Goal: Information Seeking & Learning: Learn about a topic

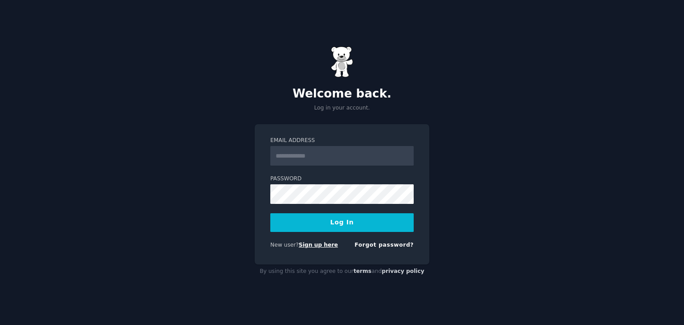
click at [318, 246] on link "Sign up here" at bounding box center [318, 245] width 39 height 6
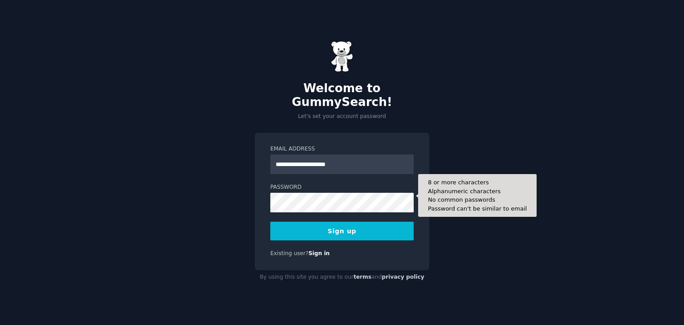
type input "**********"
click at [270, 222] on button "Sign up" at bounding box center [341, 231] width 143 height 19
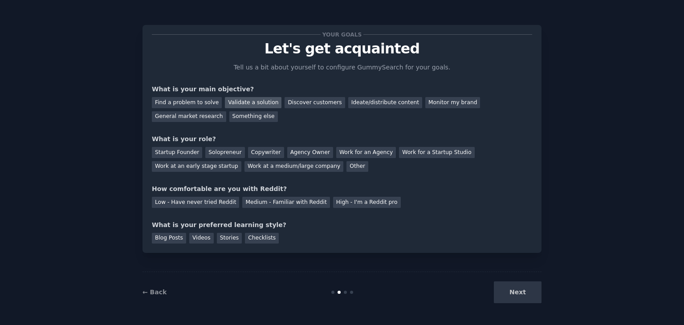
click at [255, 106] on div "Validate a solution" at bounding box center [253, 102] width 57 height 11
click at [304, 107] on div "Discover customers" at bounding box center [315, 102] width 60 height 11
click at [352, 106] on div "Ideate/distribute content" at bounding box center [385, 102] width 74 height 11
click at [245, 169] on div "Work at a medium/large company" at bounding box center [294, 166] width 99 height 11
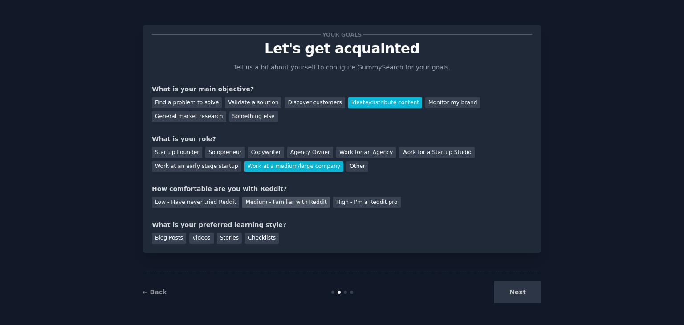
click at [253, 205] on div "Medium - Familiar with Reddit" at bounding box center [285, 202] width 87 height 11
click at [200, 239] on div "Videos" at bounding box center [201, 238] width 25 height 11
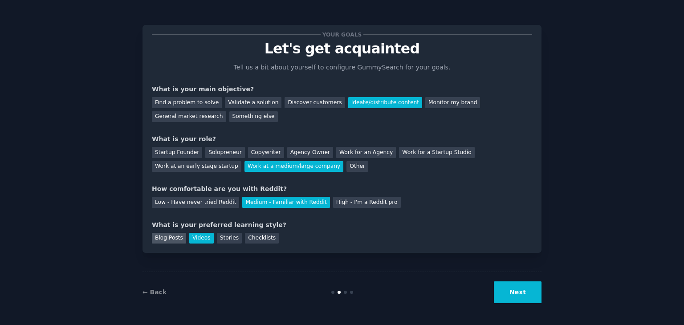
click at [172, 240] on div "Blog Posts" at bounding box center [169, 238] width 34 height 11
click at [196, 240] on div "Videos" at bounding box center [201, 238] width 25 height 11
click at [516, 292] on button "Next" at bounding box center [518, 293] width 48 height 22
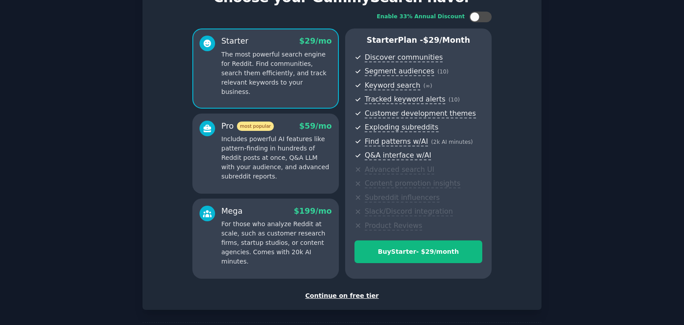
scroll to position [89, 0]
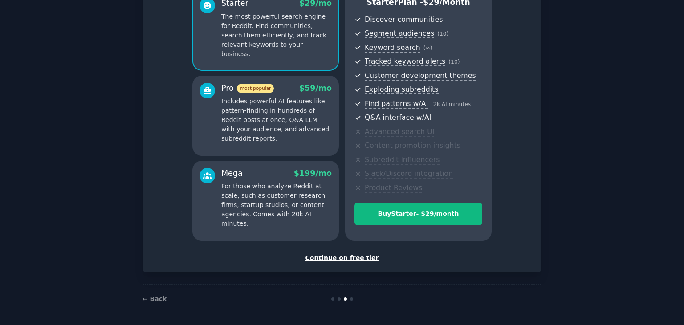
click at [340, 260] on div "Continue on free tier" at bounding box center [342, 258] width 381 height 9
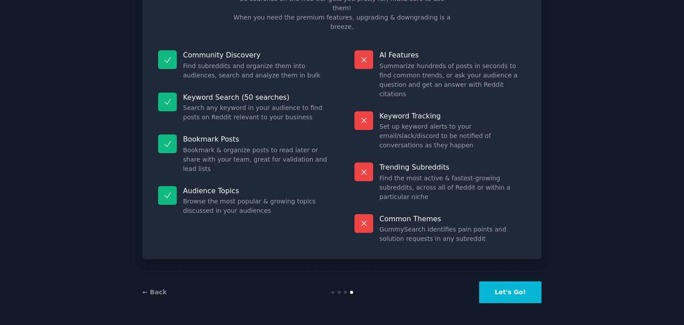
scroll to position [21, 0]
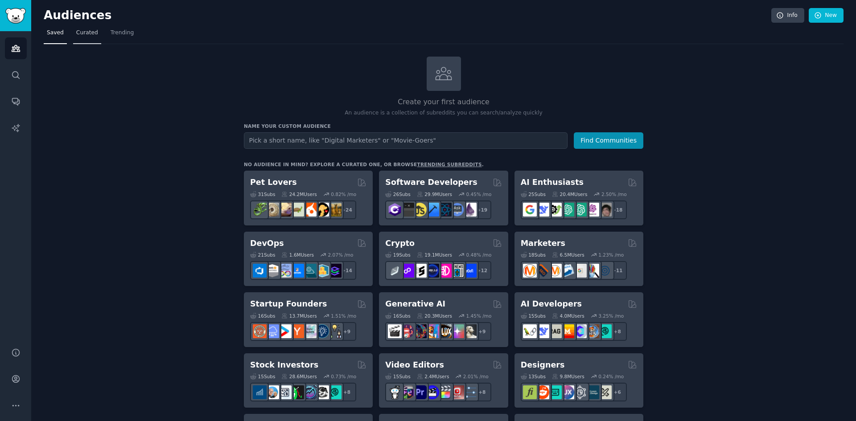
click at [90, 28] on link "Curated" at bounding box center [87, 35] width 28 height 18
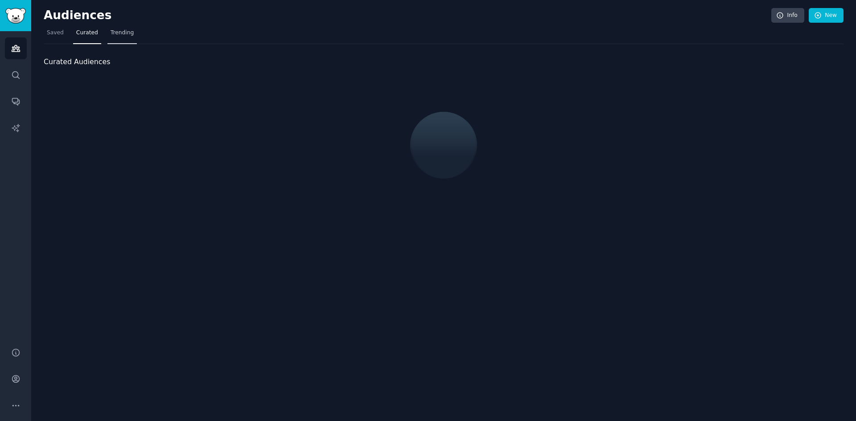
click at [115, 32] on span "Trending" at bounding box center [122, 33] width 23 height 8
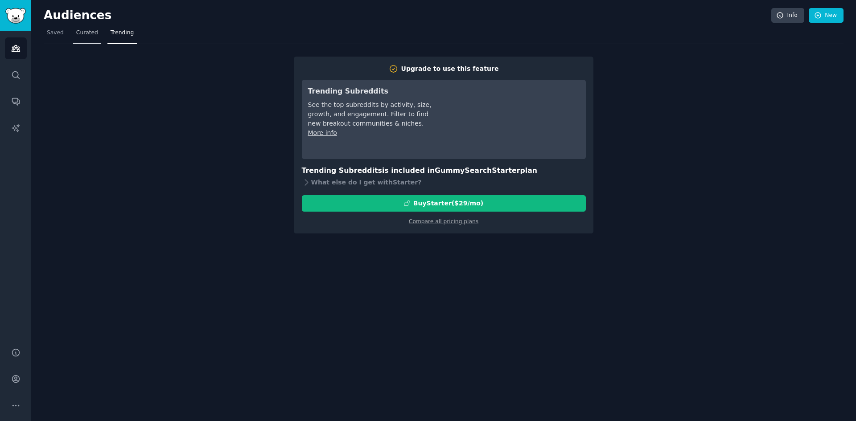
click at [82, 35] on span "Curated" at bounding box center [87, 33] width 22 height 8
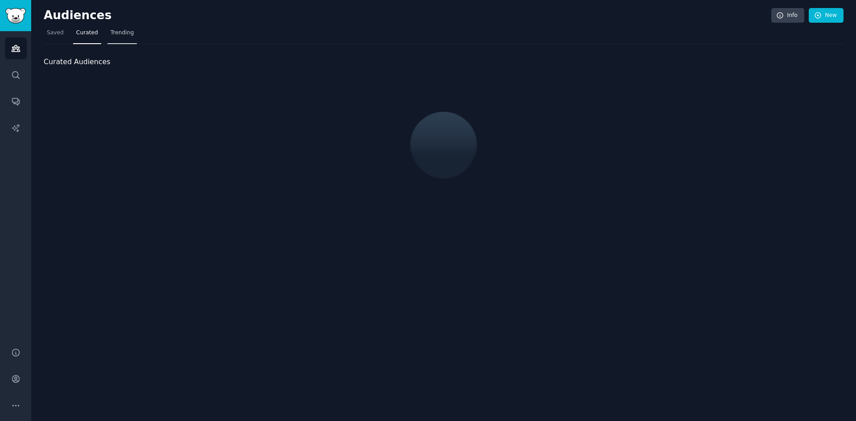
click at [115, 33] on span "Trending" at bounding box center [122, 33] width 23 height 8
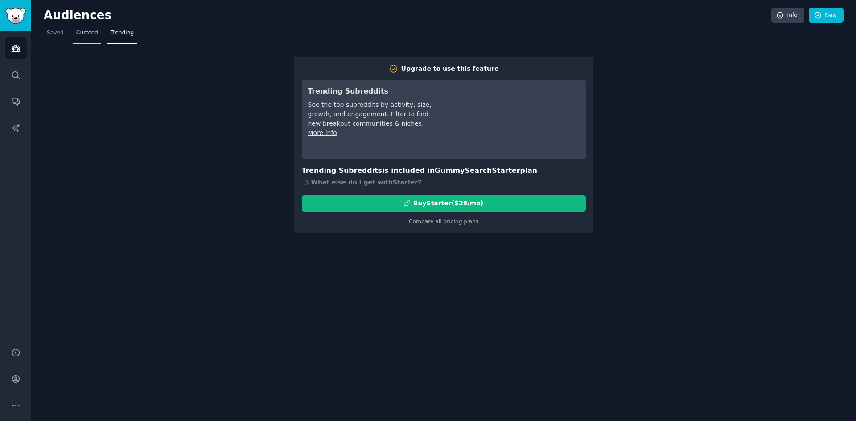
click at [92, 33] on span "Curated" at bounding box center [87, 33] width 22 height 8
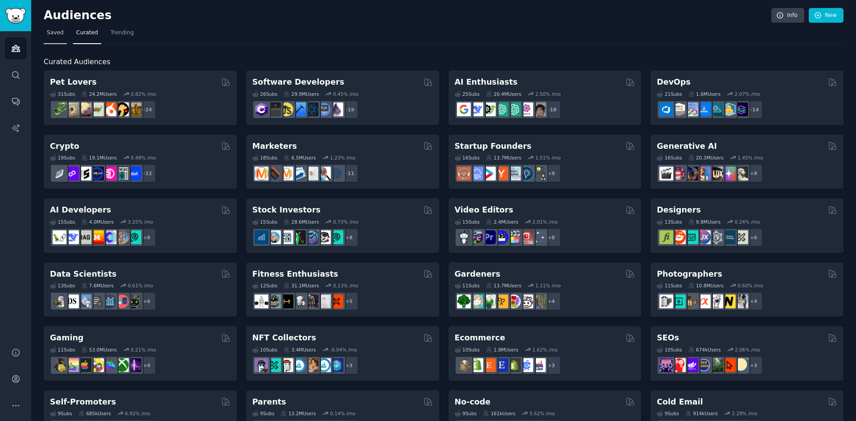
click at [56, 32] on span "Saved" at bounding box center [55, 33] width 17 height 8
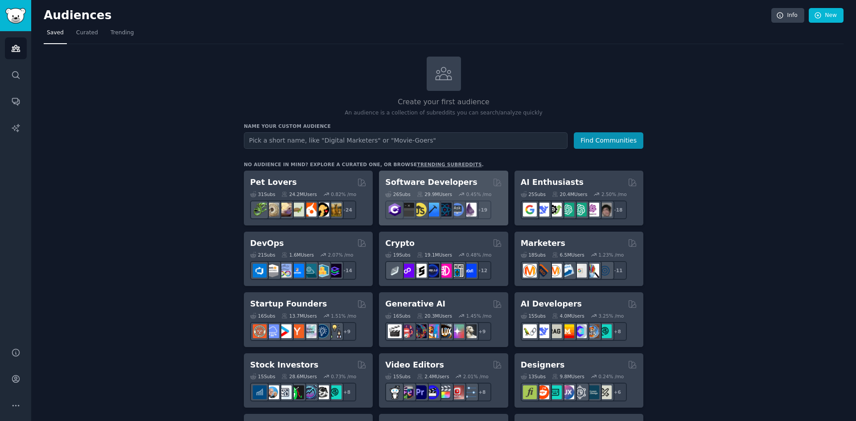
click at [410, 181] on h2 "Software Developers" at bounding box center [431, 182] width 92 height 11
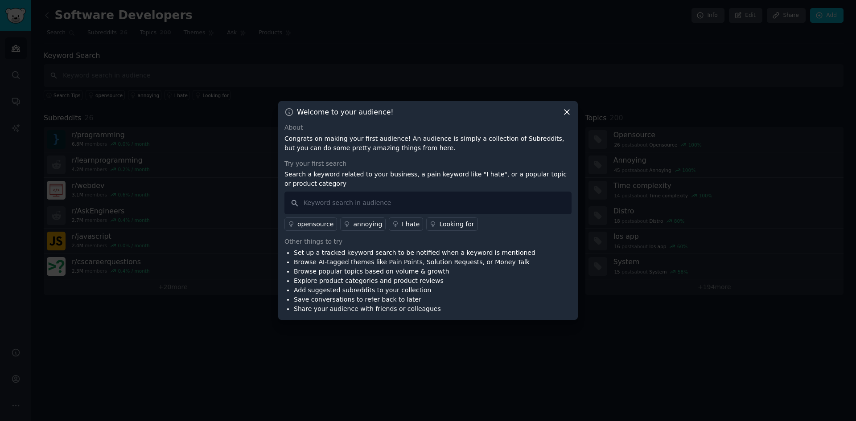
click at [304, 229] on div "opensource" at bounding box center [315, 224] width 36 height 9
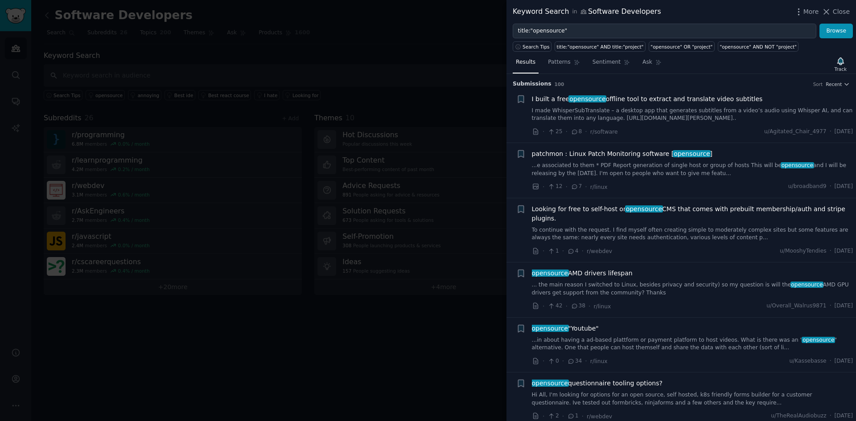
drag, startPoint x: 825, startPoint y: 13, endPoint x: 504, endPoint y: 69, distance: 325.7
click at [684, 12] on icon at bounding box center [825, 11] width 9 height 9
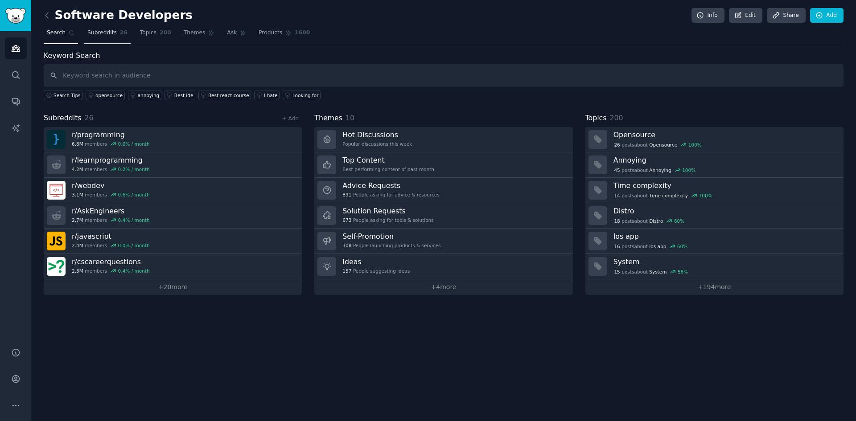
click at [94, 32] on span "Subreddits" at bounding box center [101, 33] width 29 height 8
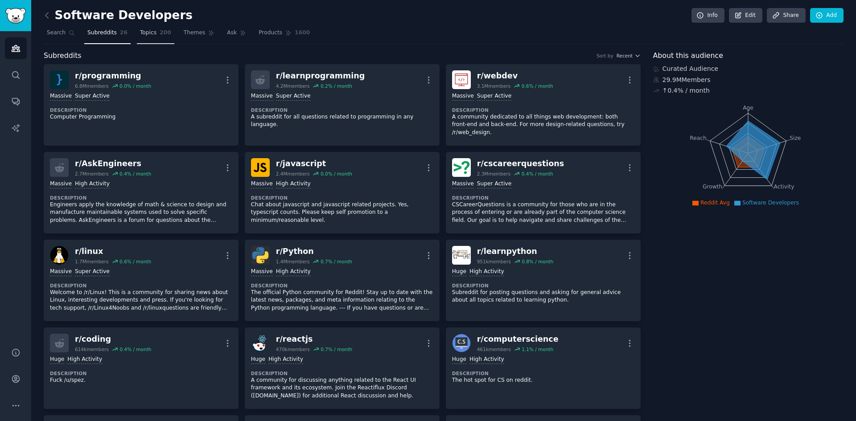
click at [140, 35] on span "Topics" at bounding box center [148, 33] width 16 height 8
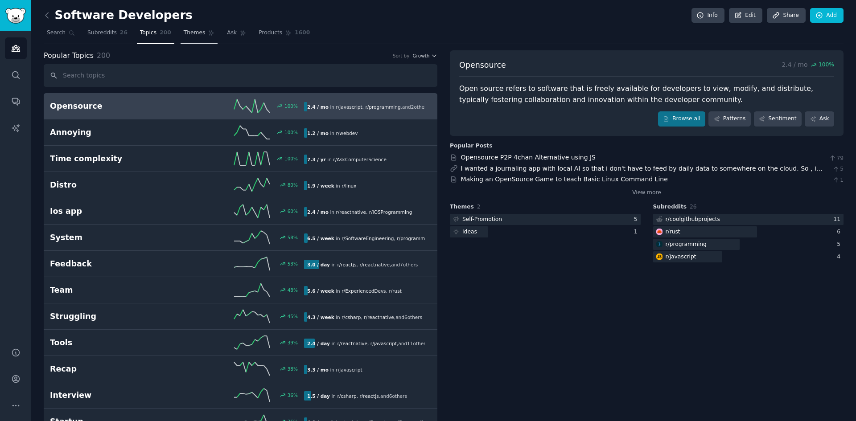
click at [184, 36] on span "Themes" at bounding box center [195, 33] width 22 height 8
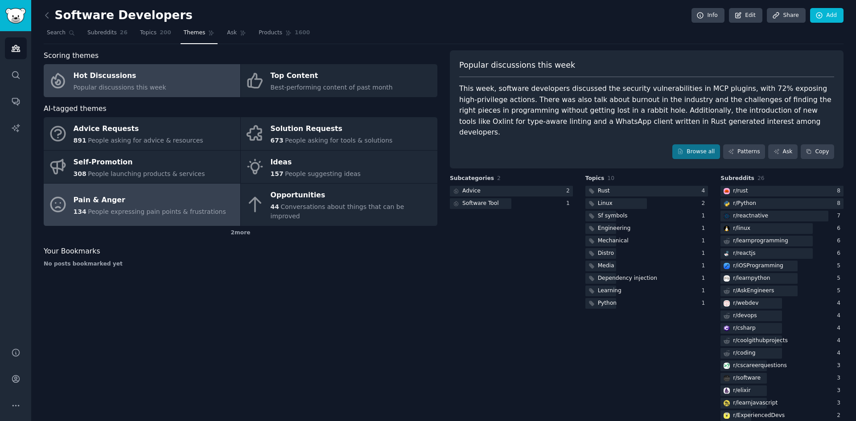
click at [158, 208] on span "People expressing pain points & frustrations" at bounding box center [157, 211] width 138 height 7
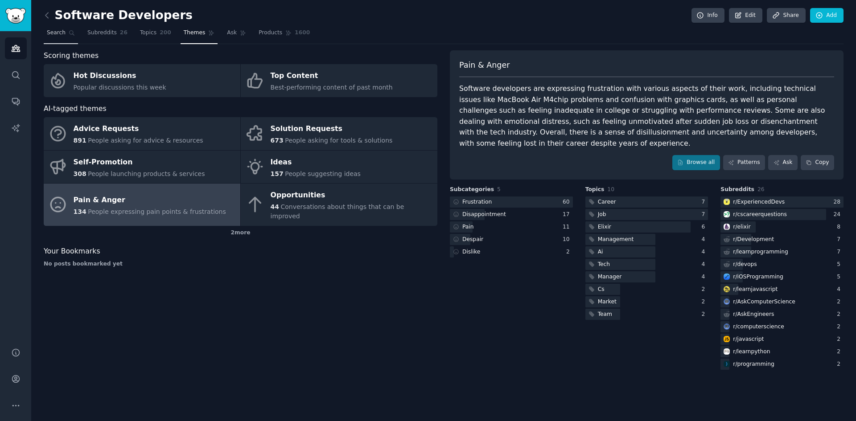
click at [55, 34] on span "Search" at bounding box center [56, 33] width 19 height 8
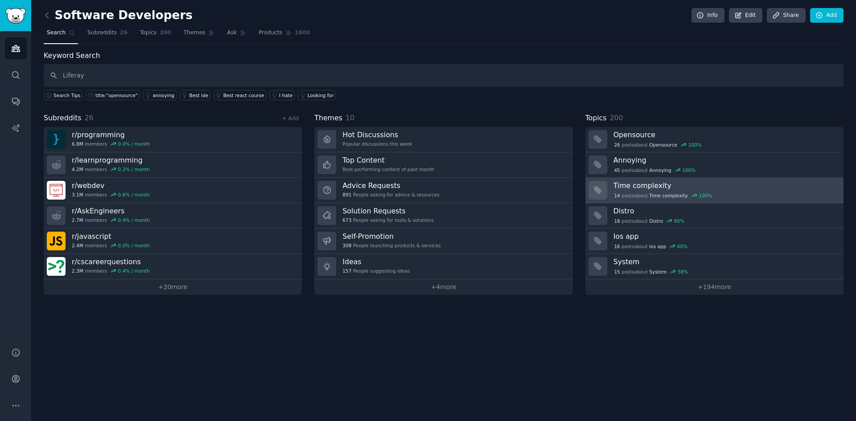
type input "Liferay"
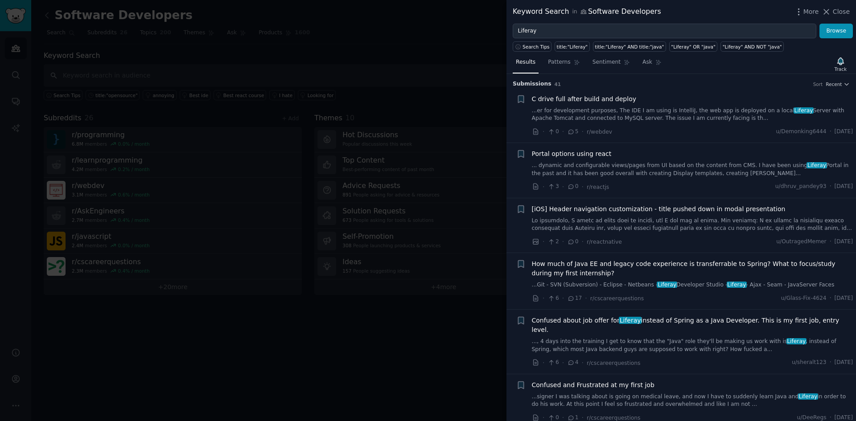
click at [356, 43] on div at bounding box center [428, 210] width 856 height 421
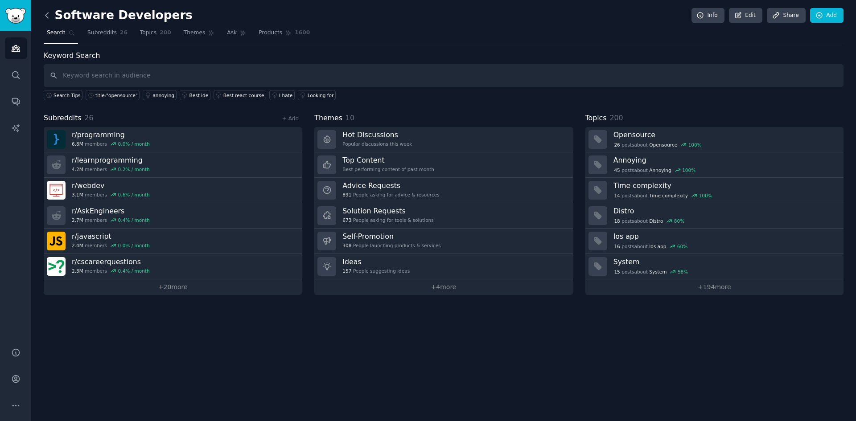
click at [47, 19] on icon at bounding box center [46, 15] width 9 height 9
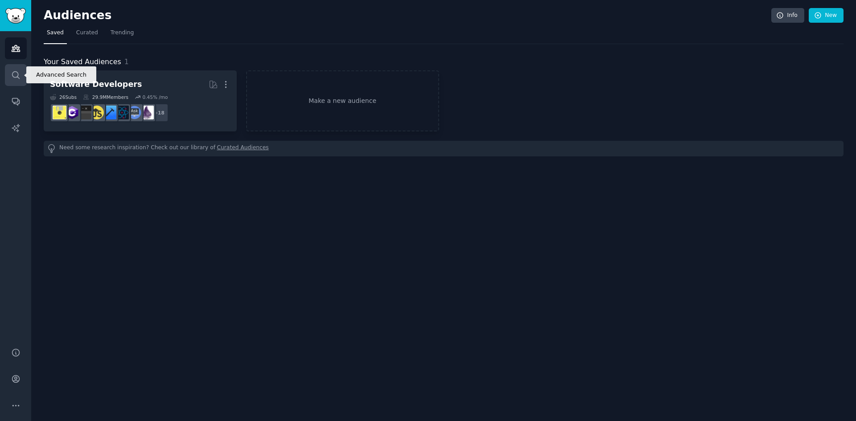
click at [15, 74] on icon "Sidebar" at bounding box center [15, 74] width 9 height 9
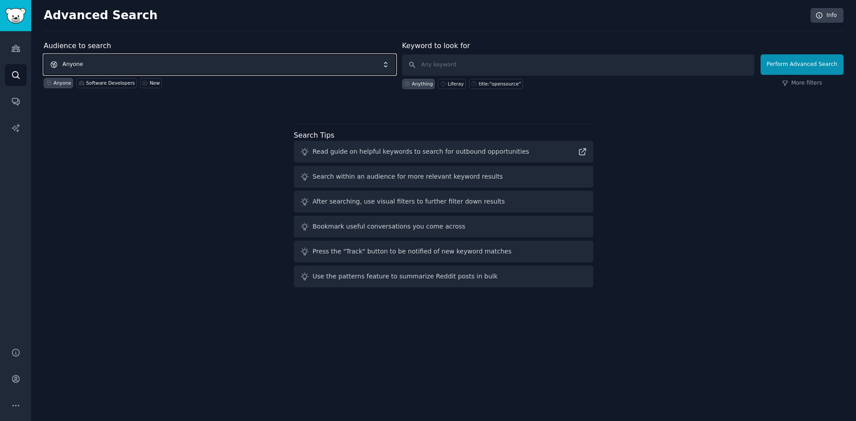
click at [205, 61] on span "Anyone" at bounding box center [220, 64] width 352 height 20
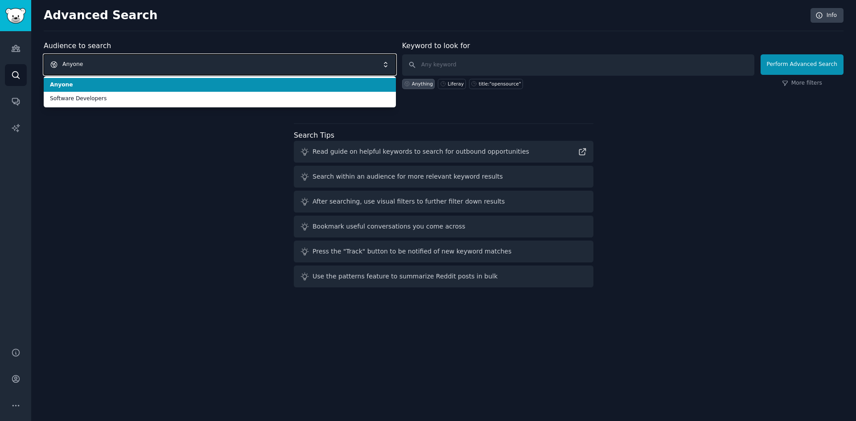
click at [205, 61] on span "Anyone" at bounding box center [220, 64] width 352 height 20
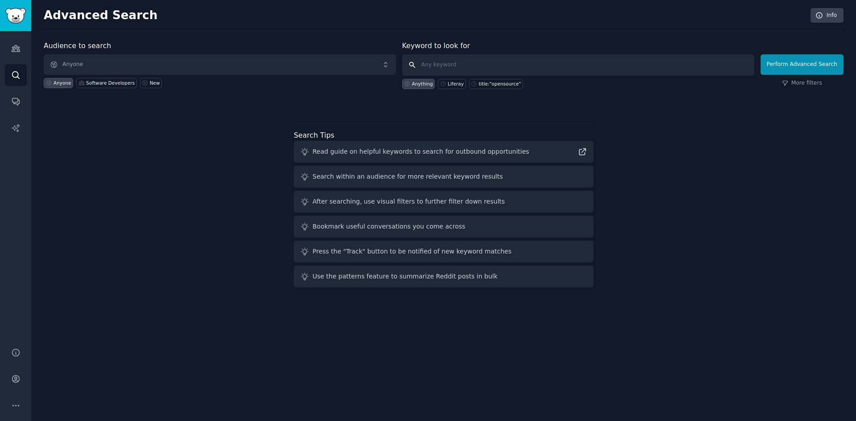
click at [497, 65] on input "text" at bounding box center [578, 64] width 352 height 21
type input "L"
type input "Liferay"
click button "Perform Advanced Search" at bounding box center [801, 64] width 83 height 20
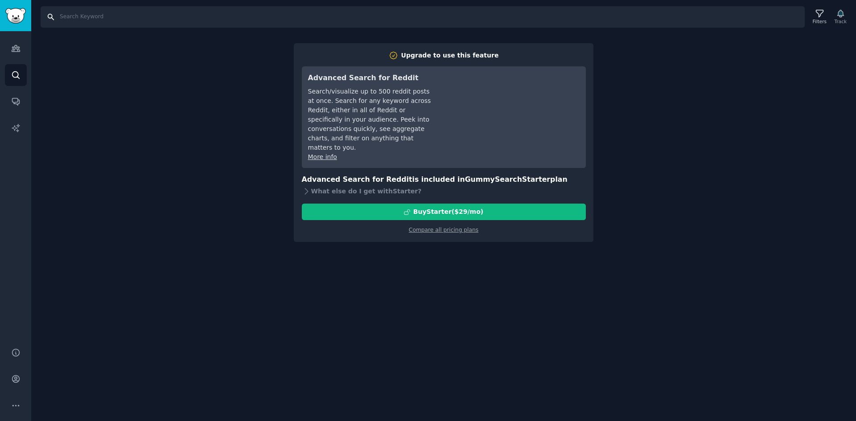
click at [91, 19] on input "Search" at bounding box center [423, 16] width 764 height 21
type input "Liferay"
drag, startPoint x: 165, startPoint y: 122, endPoint x: 160, endPoint y: 99, distance: 23.8
click at [164, 122] on div "Search Liferay Filters Track Upgrade to use this feature Advanced Search for Re…" at bounding box center [443, 210] width 824 height 421
click at [684, 17] on input "Liferay" at bounding box center [423, 16] width 764 height 21
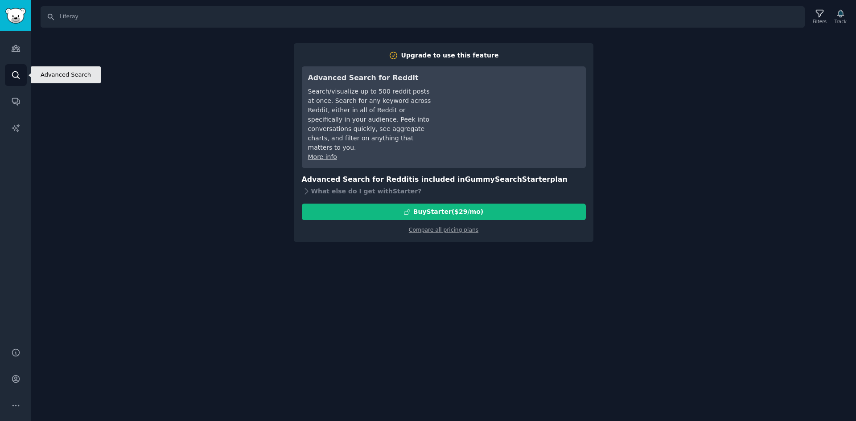
click at [19, 73] on icon "Sidebar" at bounding box center [15, 74] width 9 height 9
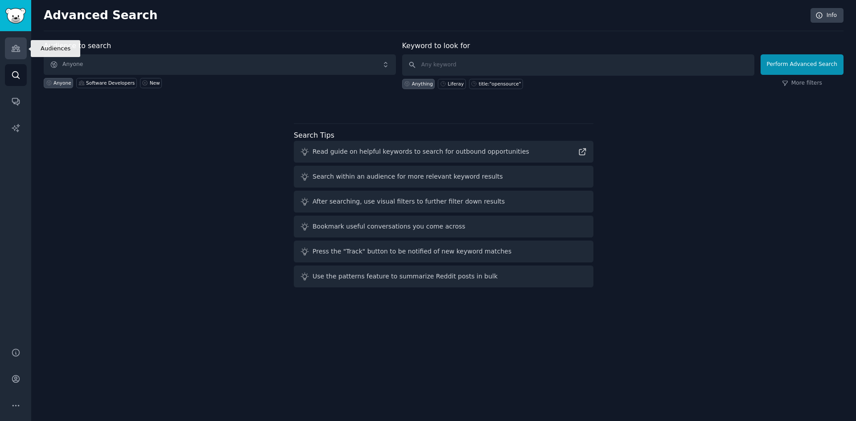
click at [17, 53] on icon "Sidebar" at bounding box center [15, 48] width 9 height 9
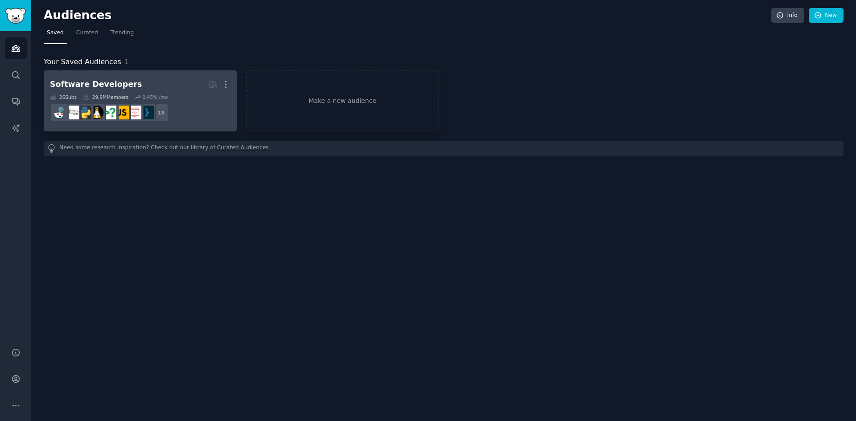
click at [84, 78] on h2 "Software Developers More" at bounding box center [140, 85] width 180 height 16
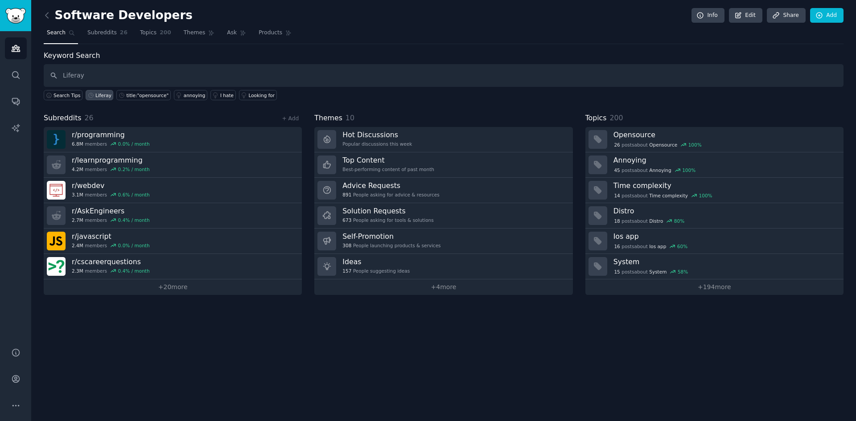
type input "Liferay"
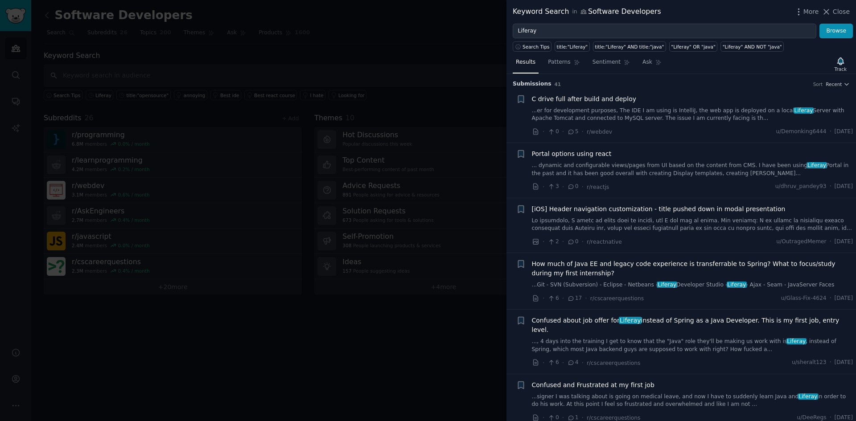
click at [126, 318] on div at bounding box center [428, 210] width 856 height 421
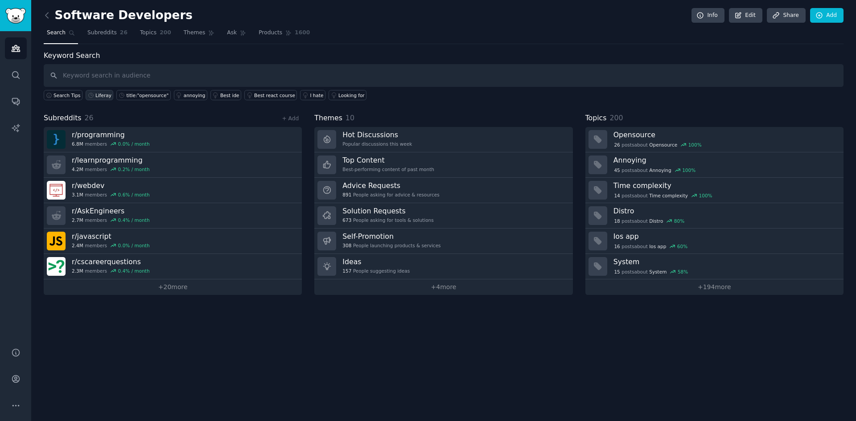
click at [97, 97] on div "Liferay" at bounding box center [103, 95] width 16 height 6
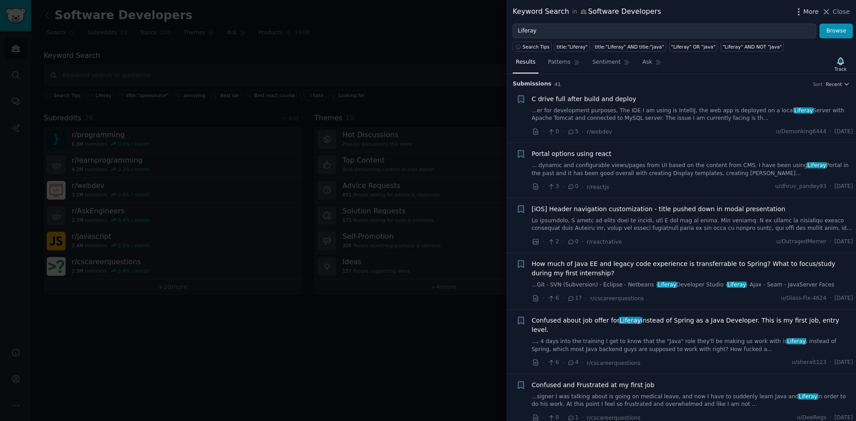
click at [684, 13] on icon "button" at bounding box center [798, 11] width 9 height 9
click at [684, 12] on icon at bounding box center [825, 11] width 9 height 9
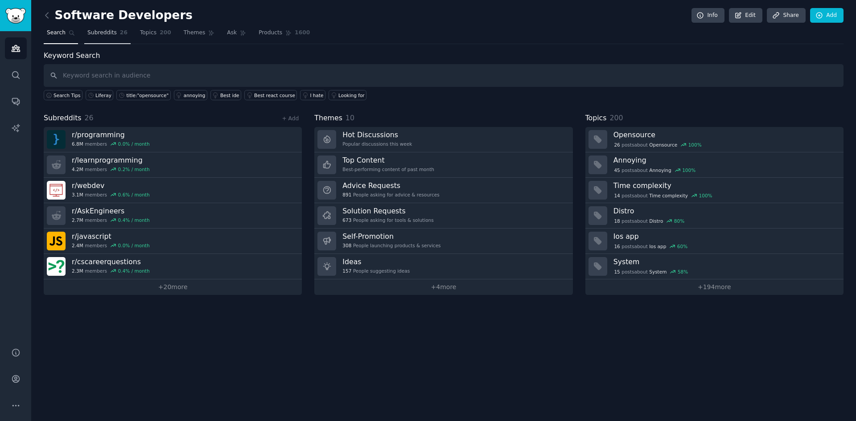
click at [104, 34] on span "Subreddits" at bounding box center [101, 33] width 29 height 8
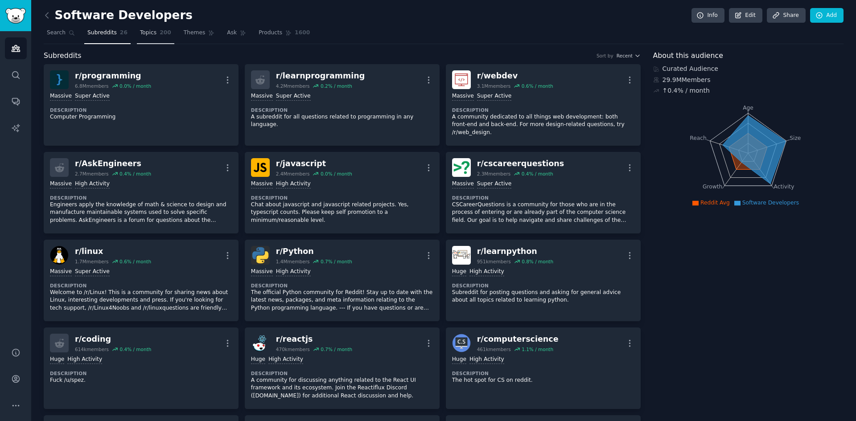
click at [142, 32] on span "Topics" at bounding box center [148, 33] width 16 height 8
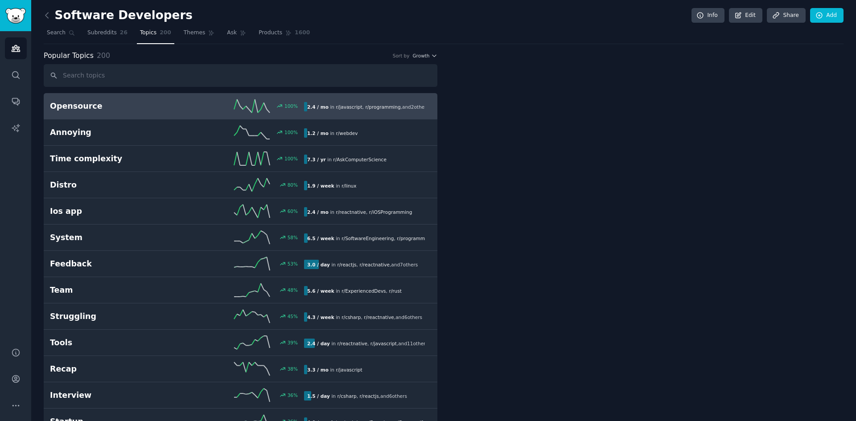
click at [140, 34] on span "Topics" at bounding box center [148, 33] width 16 height 8
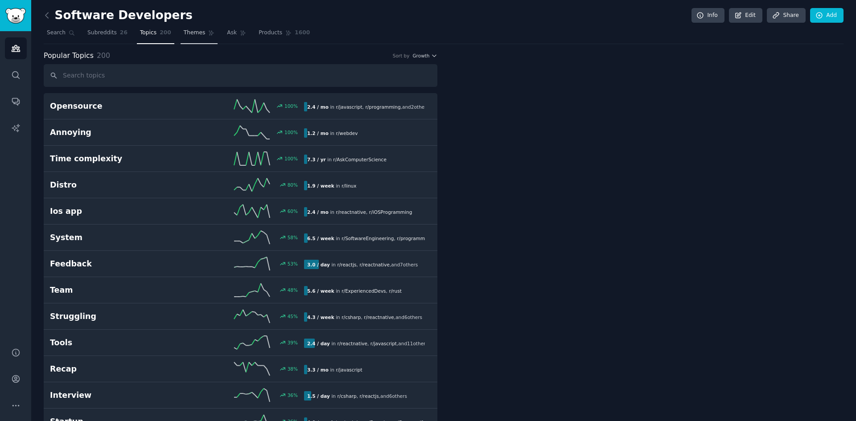
click at [192, 30] on span "Themes" at bounding box center [195, 33] width 22 height 8
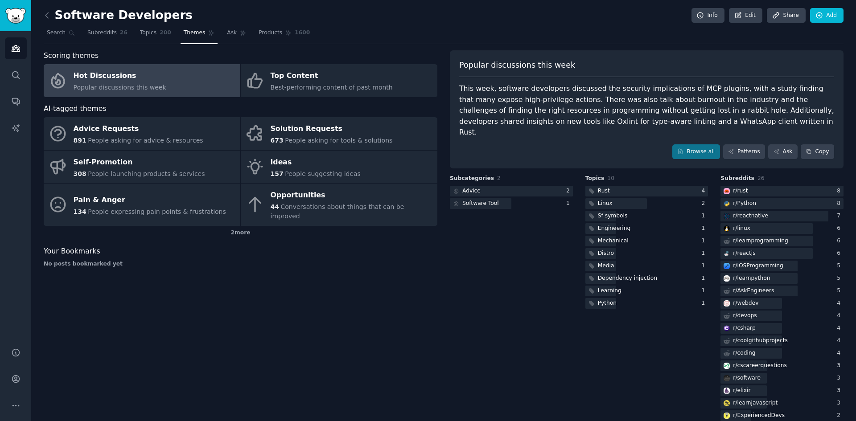
click at [121, 82] on div "Hot Discussions" at bounding box center [120, 76] width 93 height 14
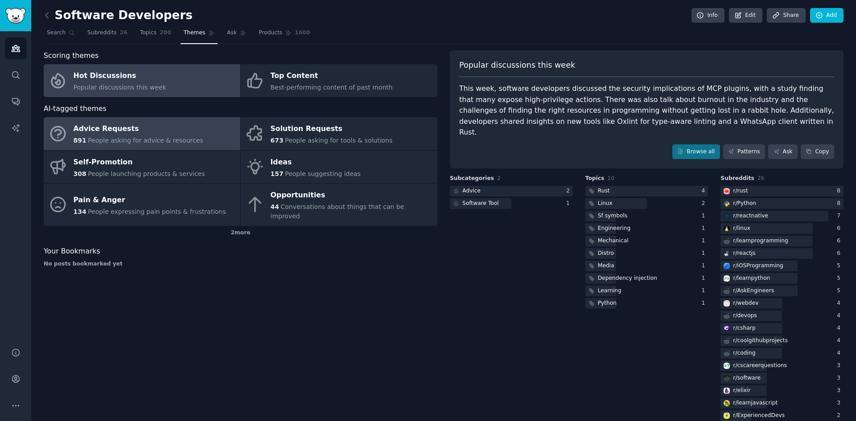
click at [120, 143] on span "People asking for advice & resources" at bounding box center [145, 140] width 115 height 7
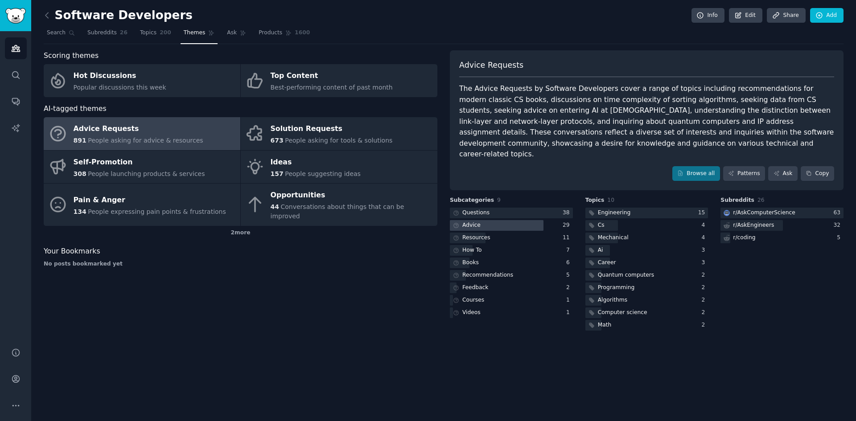
click at [469, 220] on div "Advice" at bounding box center [466, 225] width 32 height 11
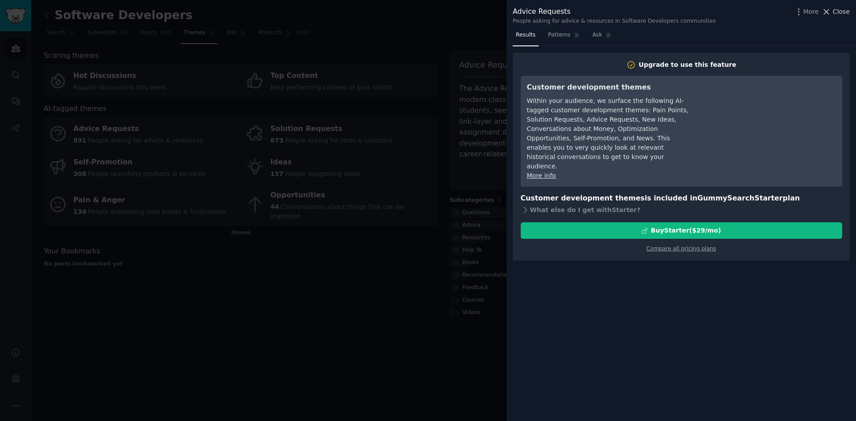
click at [684, 12] on span "Close" at bounding box center [840, 11] width 17 height 9
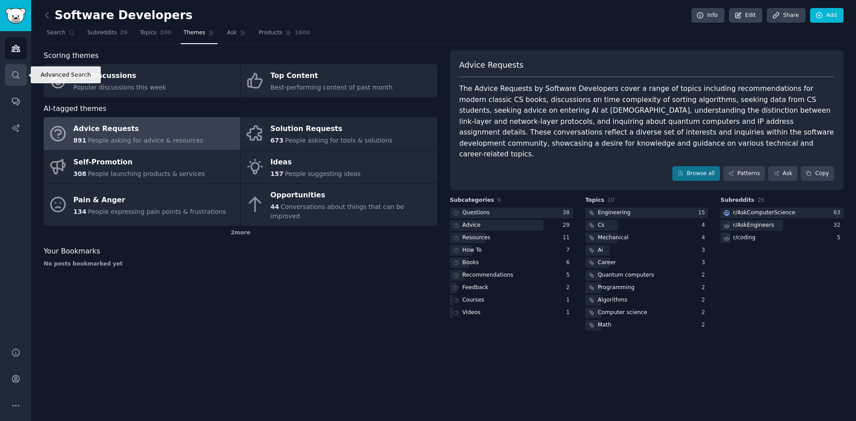
click at [14, 74] on icon "Sidebar" at bounding box center [15, 74] width 9 height 9
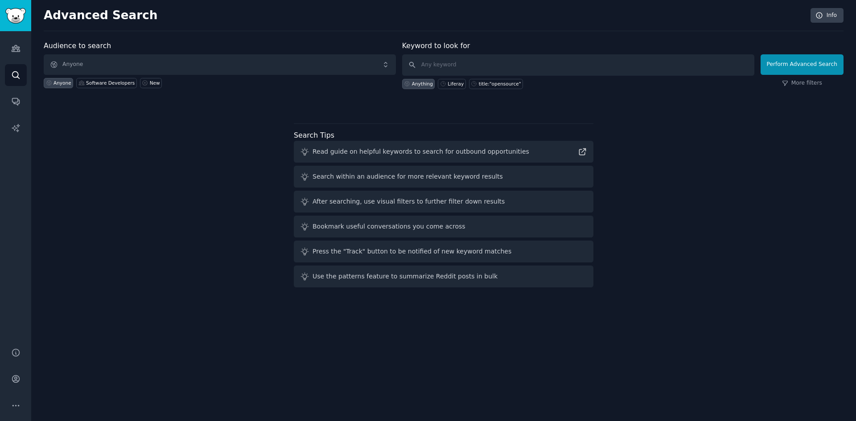
click at [422, 86] on div "Anything" at bounding box center [422, 84] width 21 height 6
click at [450, 85] on div "Liferay" at bounding box center [455, 84] width 16 height 6
type input "Liferay"
click at [684, 67] on button "Perform Advanced Search" at bounding box center [801, 64] width 83 height 20
click at [116, 68] on span "Anyone" at bounding box center [220, 64] width 352 height 20
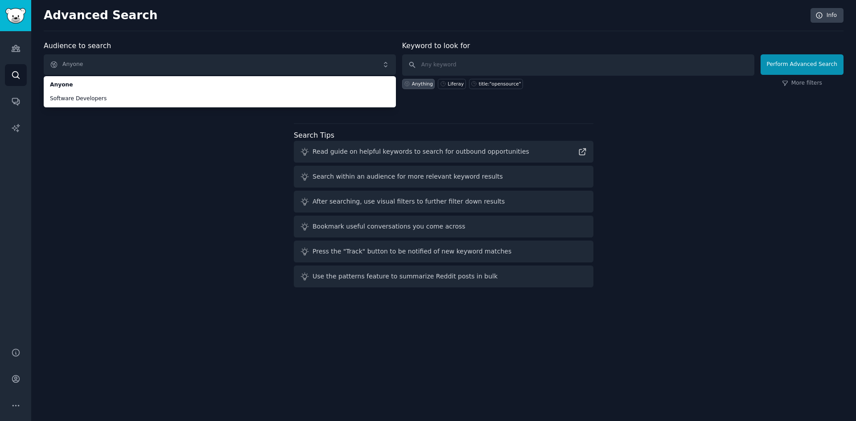
click at [102, 143] on div "Audience to search Anyone Anyone Software Developers Anyone Software Developers…" at bounding box center [443, 166] width 799 height 250
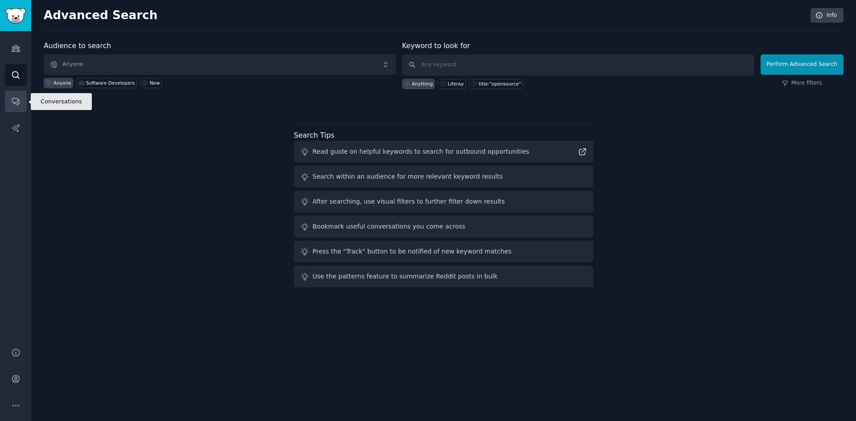
click at [9, 102] on link "Conversations" at bounding box center [16, 101] width 22 height 22
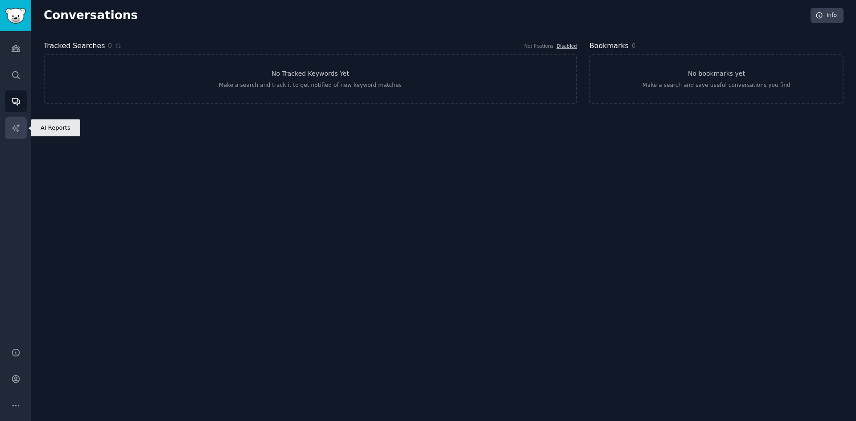
click at [14, 122] on link "AI Reports" at bounding box center [16, 128] width 22 height 22
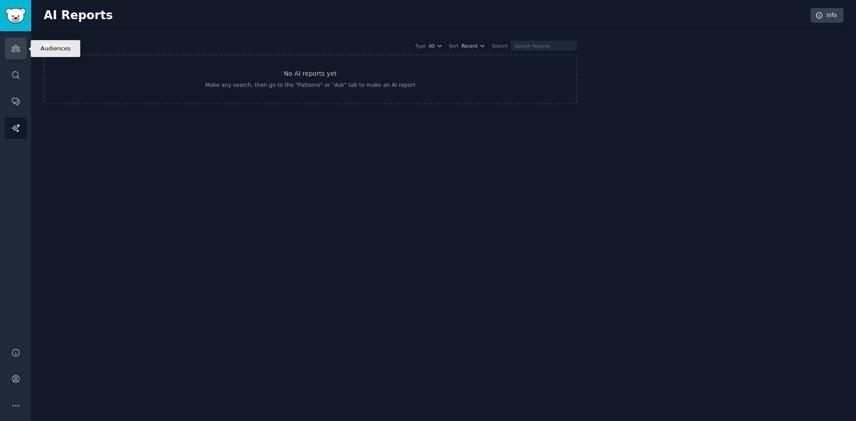
click at [11, 48] on icon "Sidebar" at bounding box center [15, 48] width 9 height 9
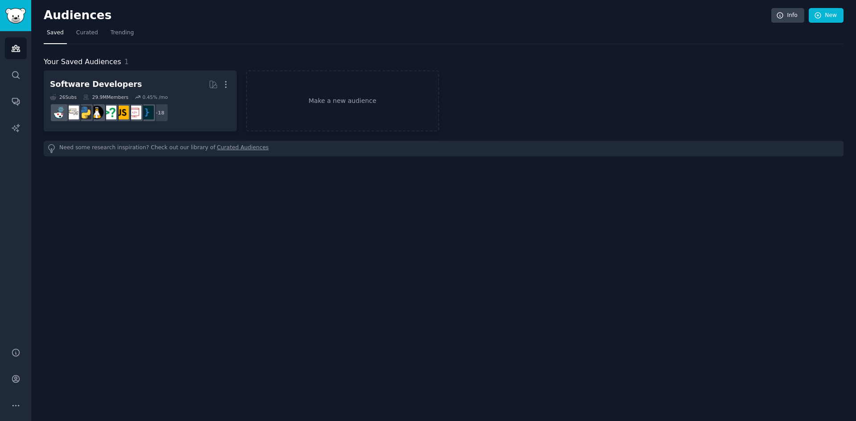
click at [102, 148] on div "Need some research inspiration? Check out our library of Curated Audiences" at bounding box center [443, 149] width 799 height 16
click at [227, 148] on link "Curated Audiences" at bounding box center [243, 148] width 52 height 9
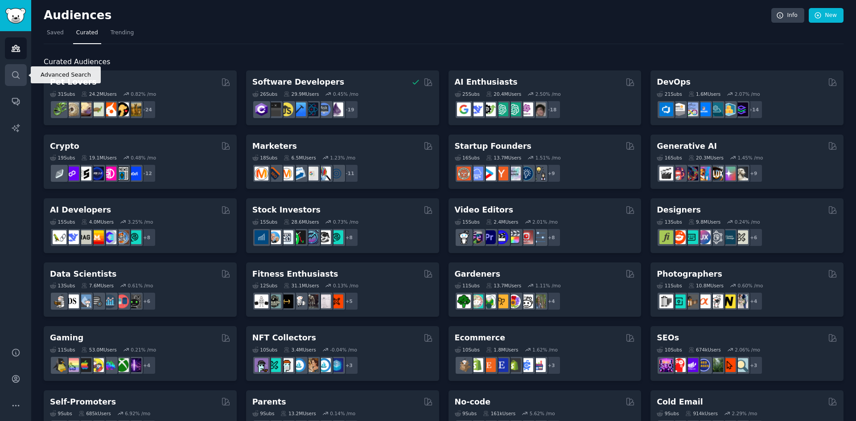
click at [14, 74] on icon "Sidebar" at bounding box center [15, 74] width 9 height 9
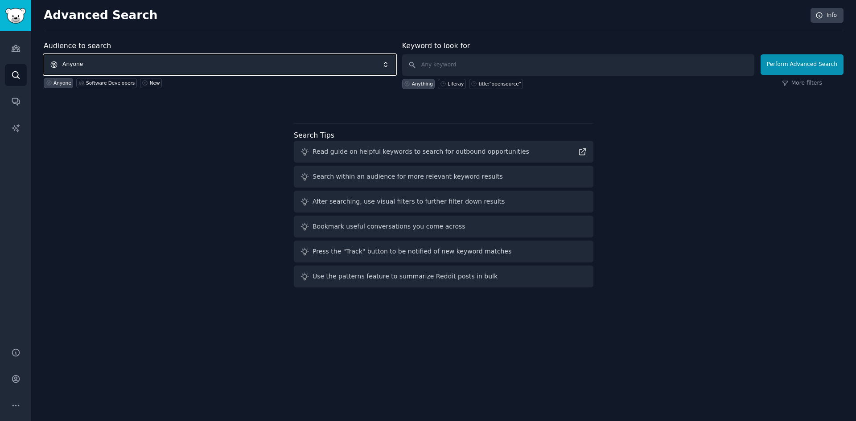
click at [104, 60] on span "Anyone" at bounding box center [220, 64] width 352 height 20
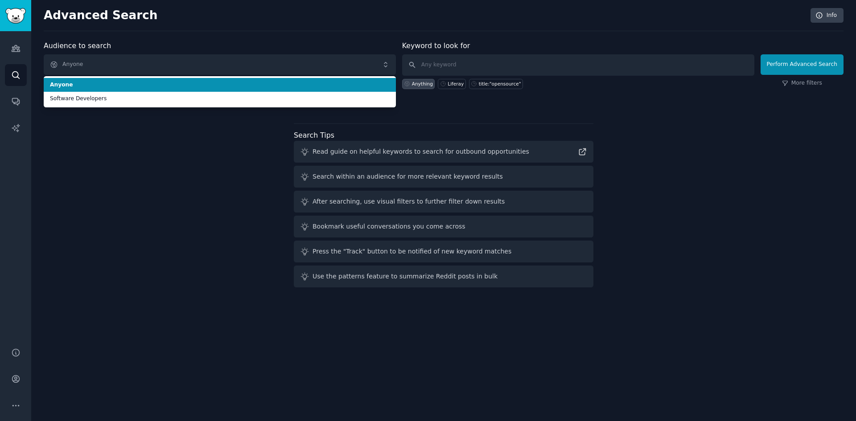
click at [100, 86] on span "Anyone" at bounding box center [220, 85] width 340 height 8
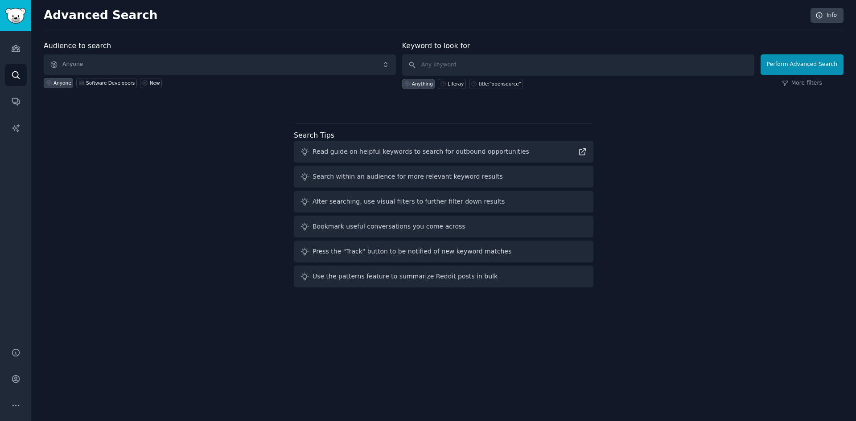
click at [428, 86] on div "Anything" at bounding box center [422, 84] width 21 height 6
click at [581, 152] on icon at bounding box center [582, 151] width 9 height 9
click at [486, 82] on div "title:"opensource"" at bounding box center [500, 84] width 42 height 6
type input "title:"opensource""
click at [684, 63] on button "Perform Advanced Search" at bounding box center [801, 64] width 83 height 20
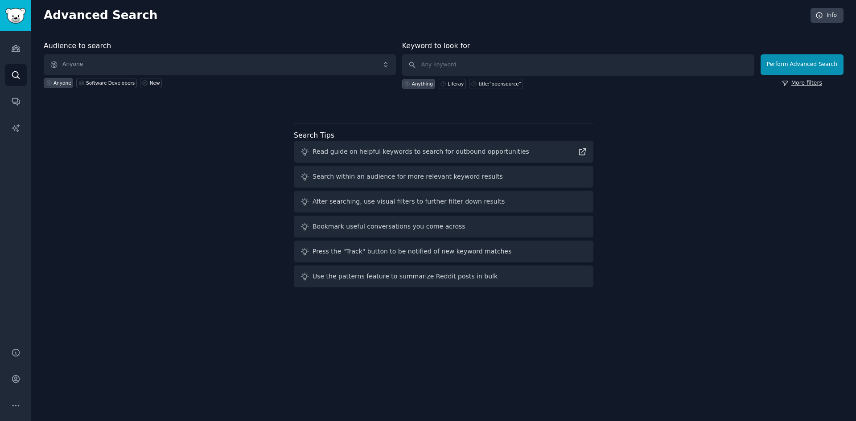
click at [684, 80] on link "More filters" at bounding box center [802, 83] width 40 height 8
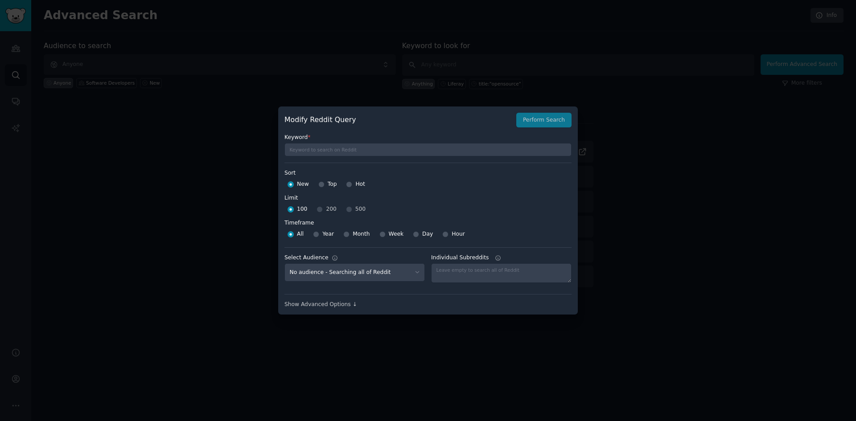
click at [353, 204] on div "100 200 500" at bounding box center [427, 209] width 287 height 14
click at [362, 210] on div "100 200 500" at bounding box center [427, 209] width 287 height 14
click at [322, 208] on div "100 200 500" at bounding box center [427, 209] width 287 height 14
drag, startPoint x: 671, startPoint y: 214, endPoint x: 552, endPoint y: 160, distance: 131.0
click at [633, 188] on div at bounding box center [428, 210] width 856 height 421
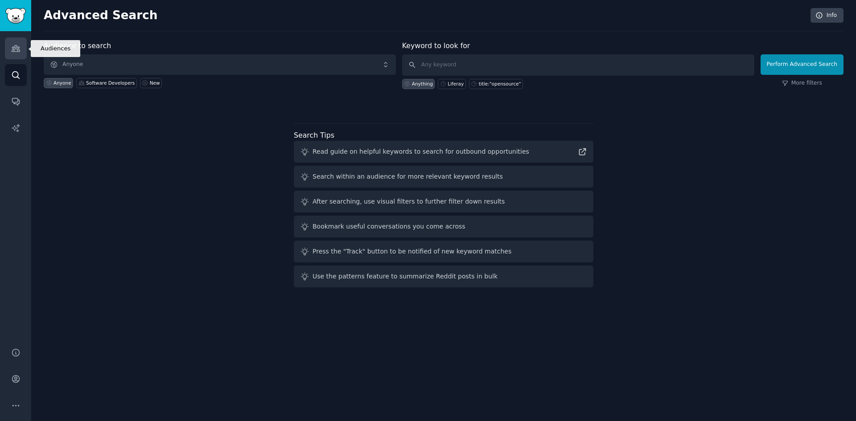
click at [9, 49] on link "Audiences" at bounding box center [16, 48] width 22 height 22
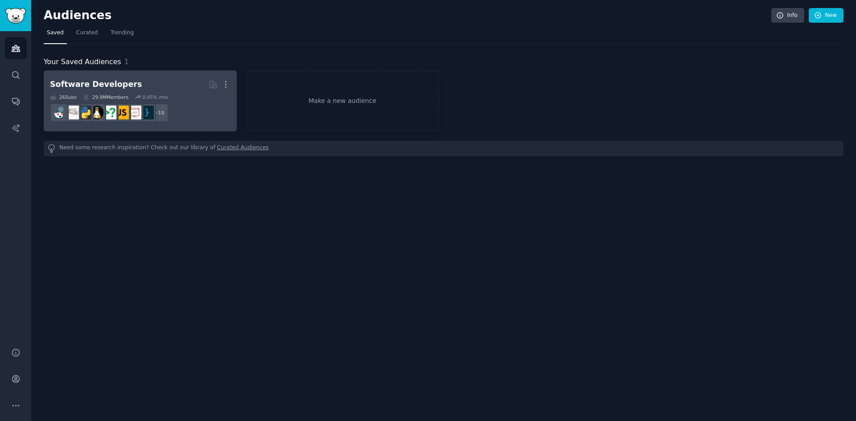
click at [76, 83] on div "Software Developers" at bounding box center [96, 84] width 92 height 11
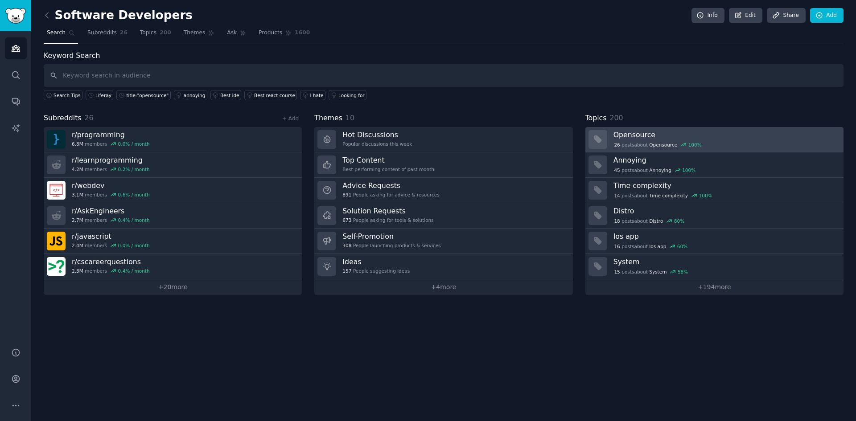
click at [644, 138] on h3 "Opensource" at bounding box center [725, 134] width 224 height 9
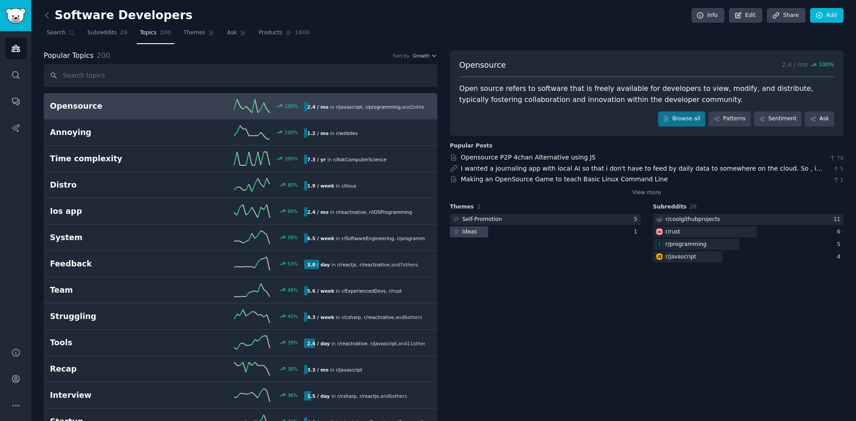
click at [471, 236] on div "Ideas" at bounding box center [464, 231] width 29 height 11
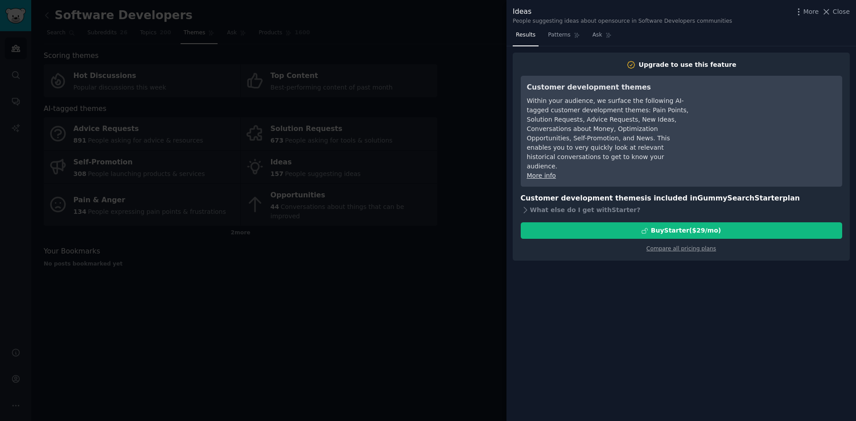
drag, startPoint x: 843, startPoint y: 11, endPoint x: 801, endPoint y: 38, distance: 49.6
click at [684, 11] on span "Close" at bounding box center [840, 11] width 17 height 9
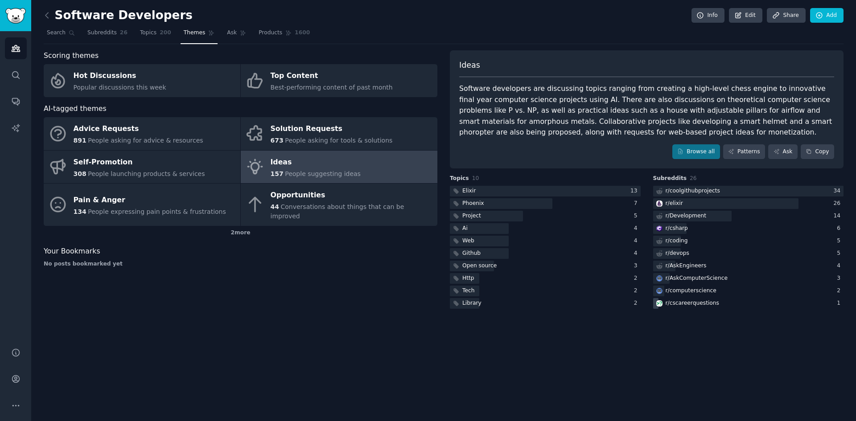
click at [672, 306] on div "r/ cscareerquestions" at bounding box center [692, 303] width 54 height 8
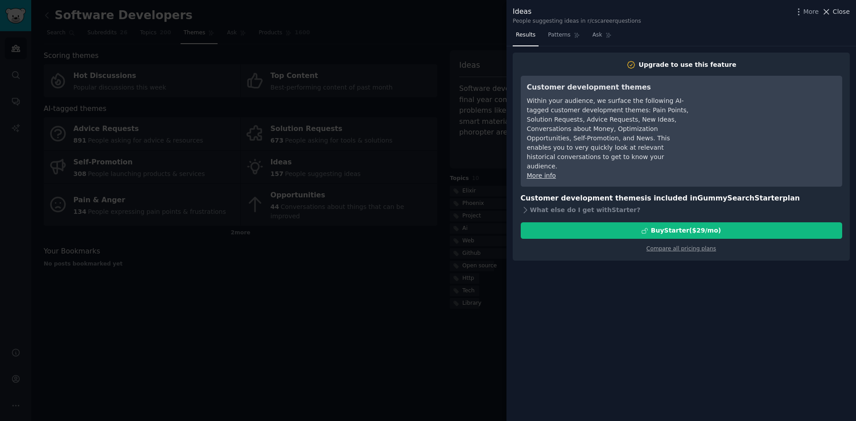
click at [684, 14] on button "Close" at bounding box center [835, 11] width 28 height 9
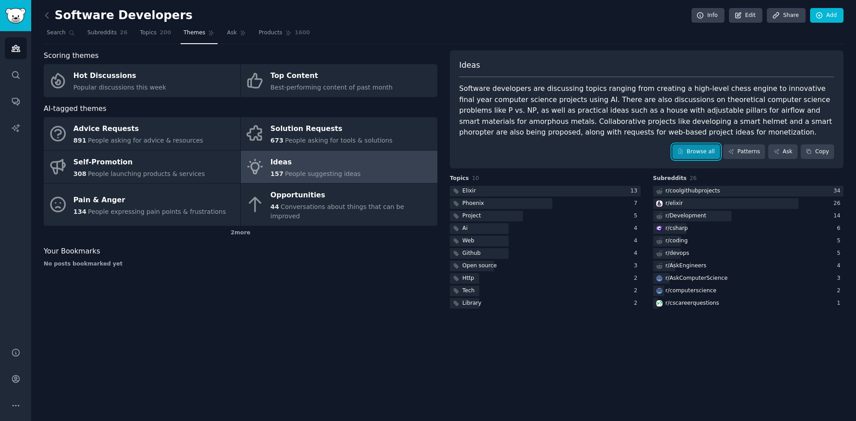
click at [684, 145] on link "Browse all" at bounding box center [696, 151] width 48 height 15
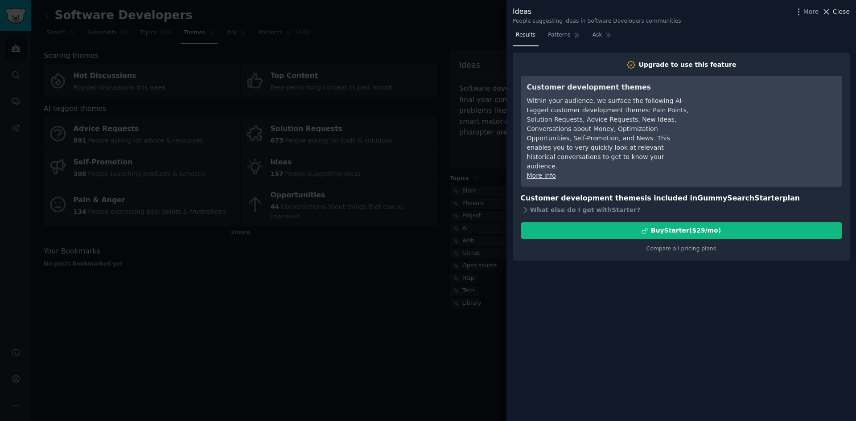
click at [684, 12] on icon at bounding box center [825, 11] width 9 height 9
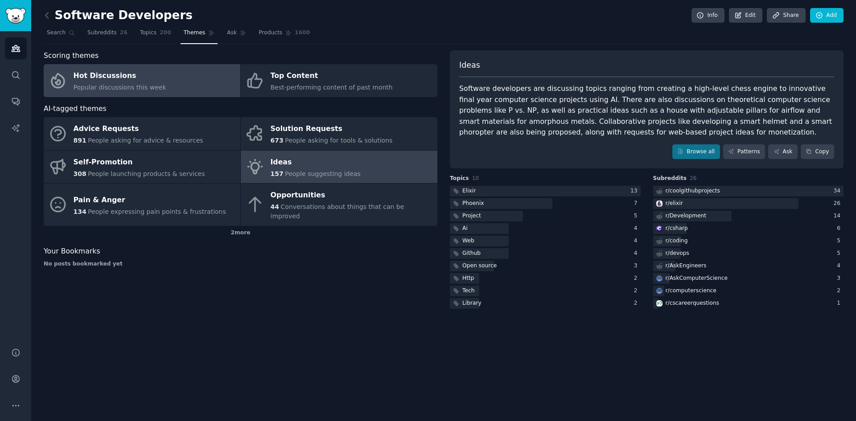
click at [105, 87] on span "Popular discussions this week" at bounding box center [120, 87] width 93 height 7
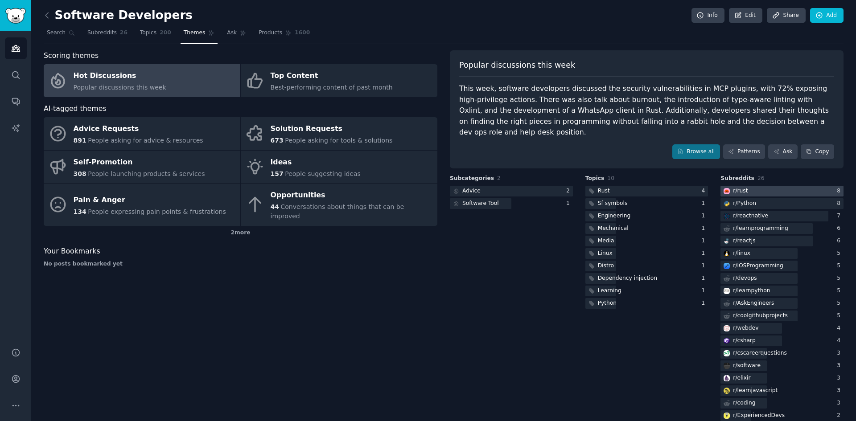
click at [684, 187] on div "r/ rust" at bounding box center [740, 191] width 15 height 8
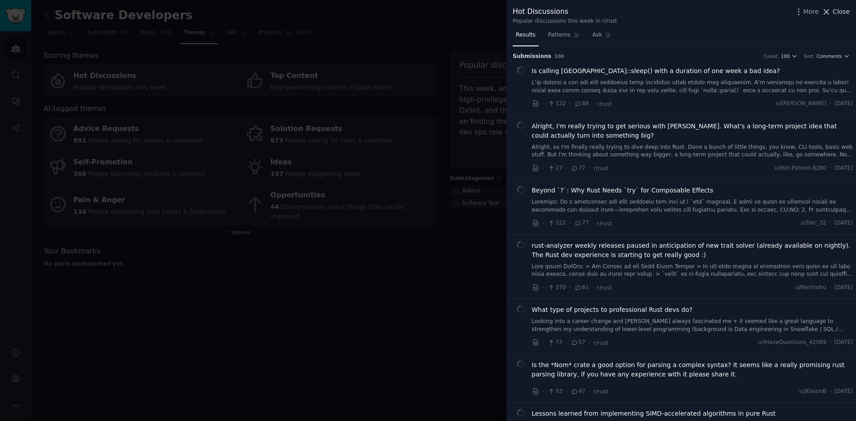
click at [684, 10] on icon at bounding box center [825, 11] width 9 height 9
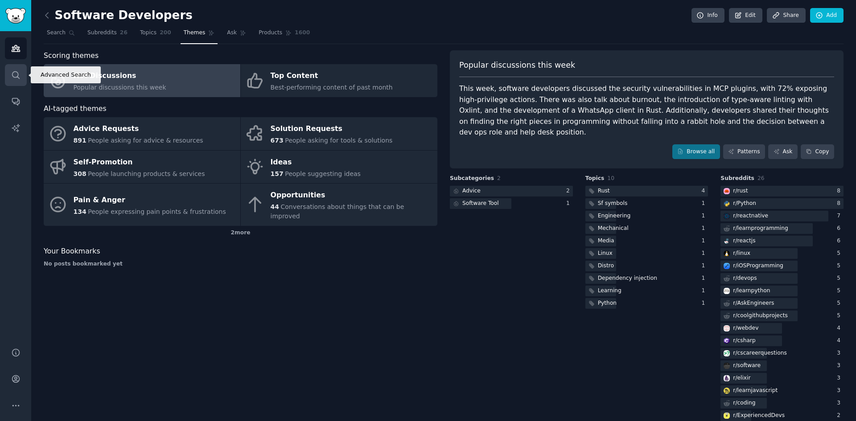
click at [12, 77] on icon "Sidebar" at bounding box center [15, 74] width 9 height 9
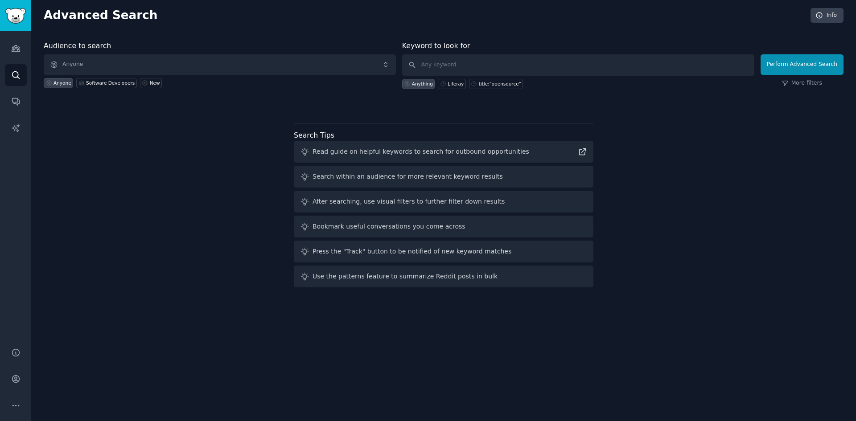
click at [127, 198] on div "Audience to search Anyone Anyone Software Developers New Keyword to look for An…" at bounding box center [443, 166] width 799 height 250
click at [16, 19] on img "Sidebar" at bounding box center [15, 16] width 20 height 16
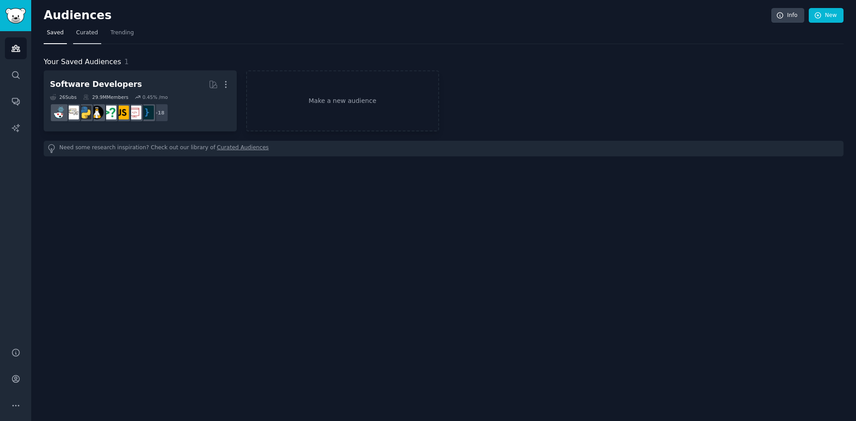
click at [85, 34] on span "Curated" at bounding box center [87, 33] width 22 height 8
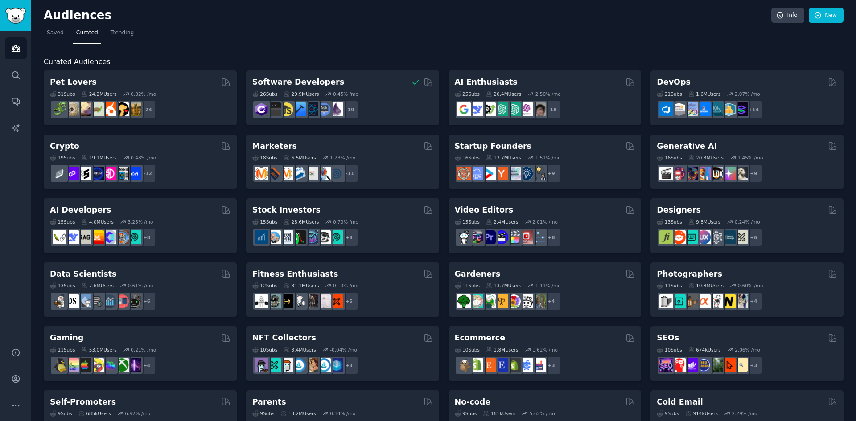
click at [684, 85] on div "DevOps" at bounding box center [746, 82] width 180 height 11
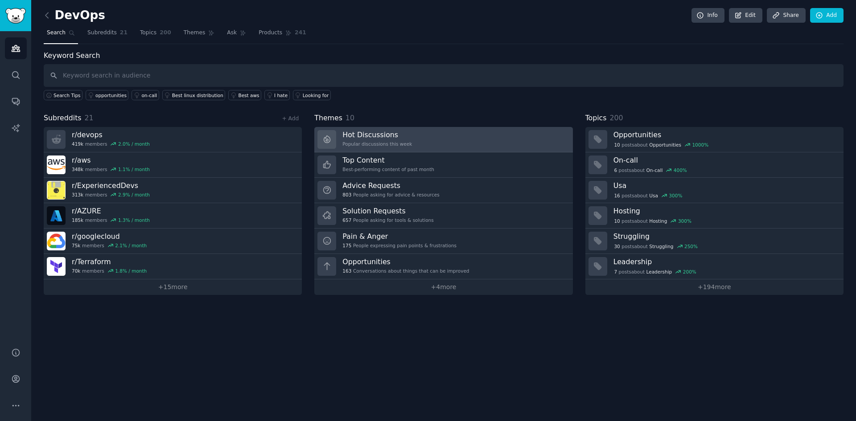
click at [448, 138] on link "Hot Discussions Popular discussions this week" at bounding box center [443, 139] width 258 height 25
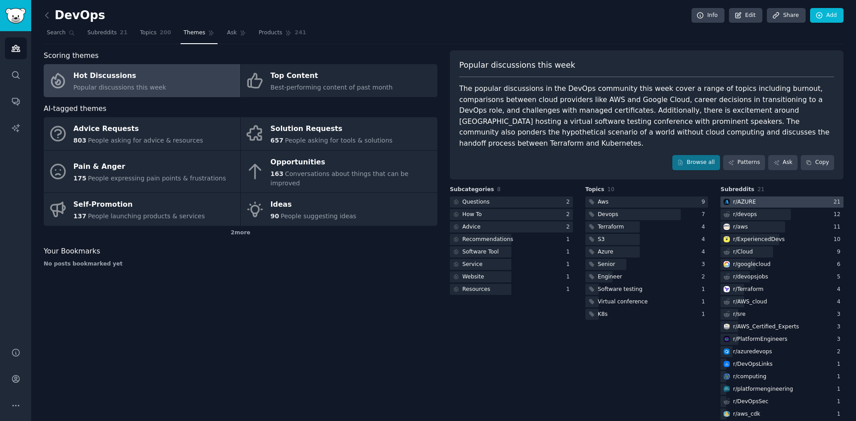
click at [684, 198] on div "r/ AZURE" at bounding box center [744, 202] width 23 height 8
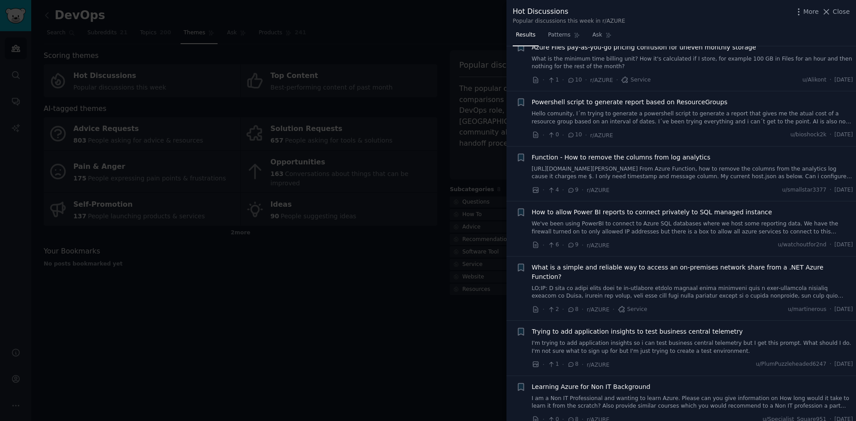
scroll to position [535, 0]
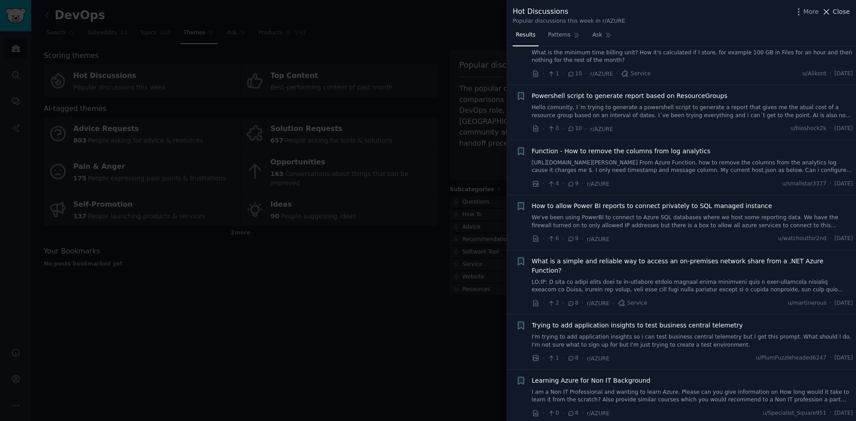
click at [684, 8] on icon at bounding box center [825, 11] width 9 height 9
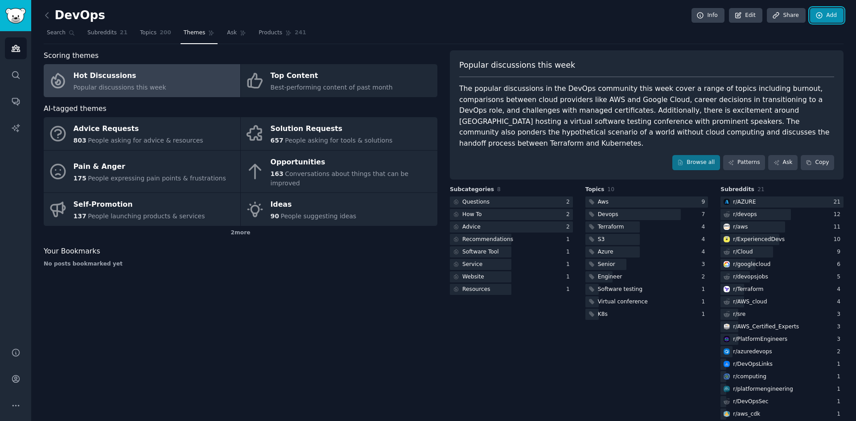
click at [684, 12] on link "Add" at bounding box center [826, 15] width 33 height 15
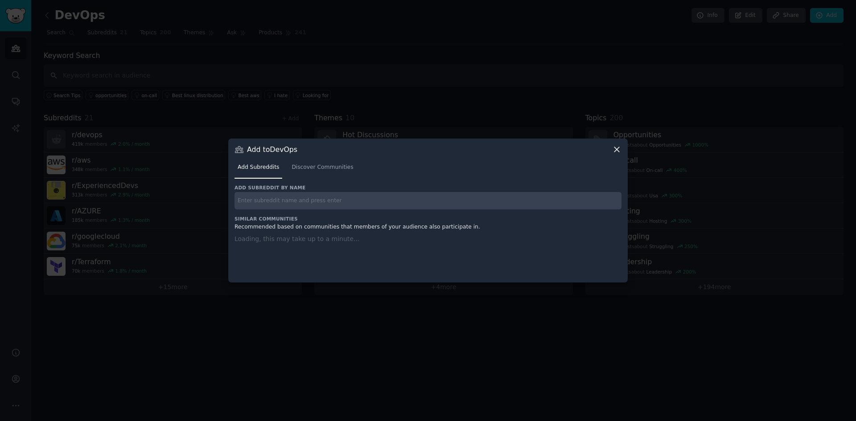
click at [614, 150] on icon at bounding box center [616, 149] width 9 height 9
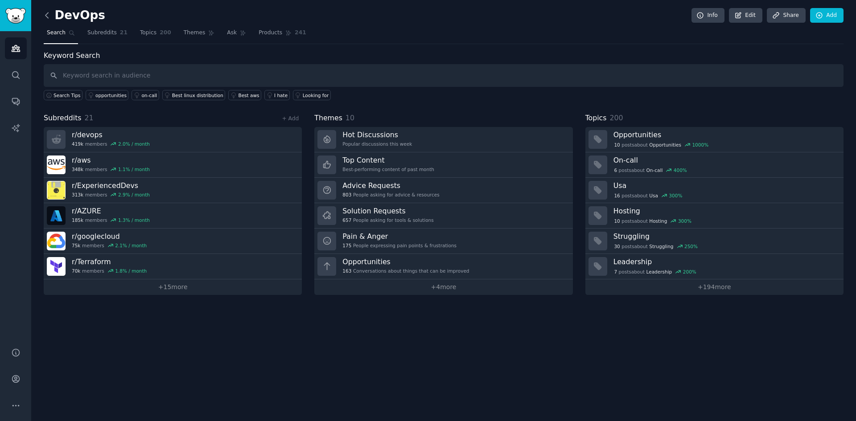
click at [46, 16] on icon at bounding box center [46, 15] width 9 height 9
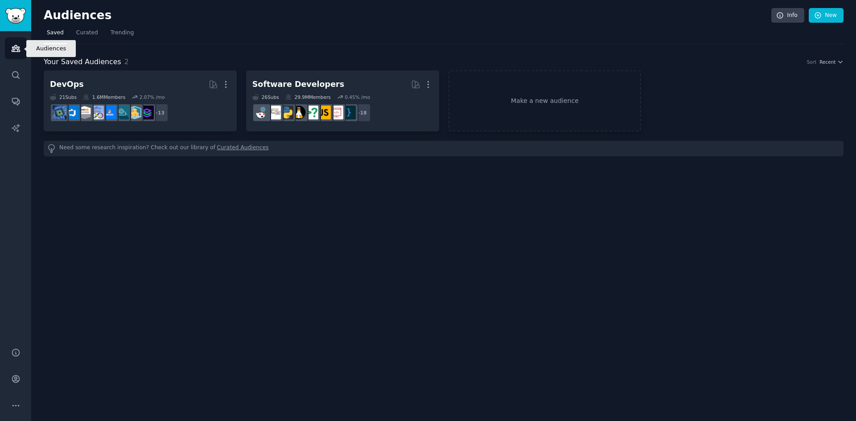
click at [13, 48] on icon "Sidebar" at bounding box center [16, 48] width 8 height 6
click at [12, 18] on img "Sidebar" at bounding box center [15, 16] width 20 height 16
click at [56, 13] on h2 "Audiences" at bounding box center [407, 15] width 727 height 14
click at [11, 15] on img "Sidebar" at bounding box center [15, 16] width 20 height 16
click at [12, 75] on icon "Sidebar" at bounding box center [15, 74] width 9 height 9
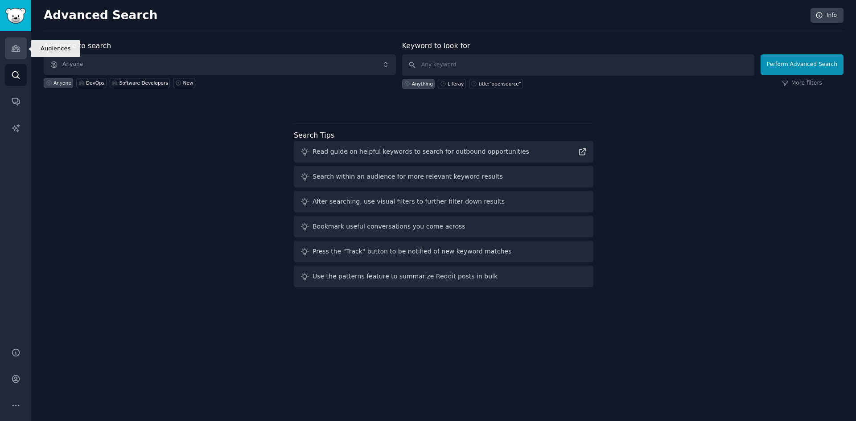
click at [16, 51] on icon "Sidebar" at bounding box center [15, 48] width 9 height 9
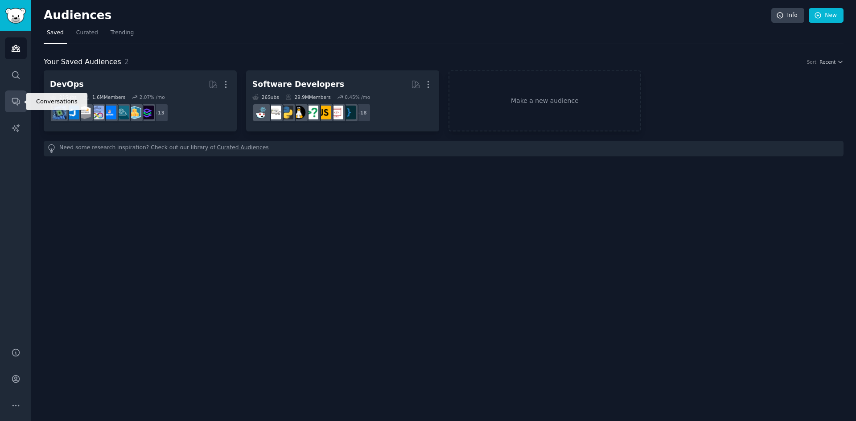
click at [14, 100] on icon "Sidebar" at bounding box center [15, 101] width 9 height 9
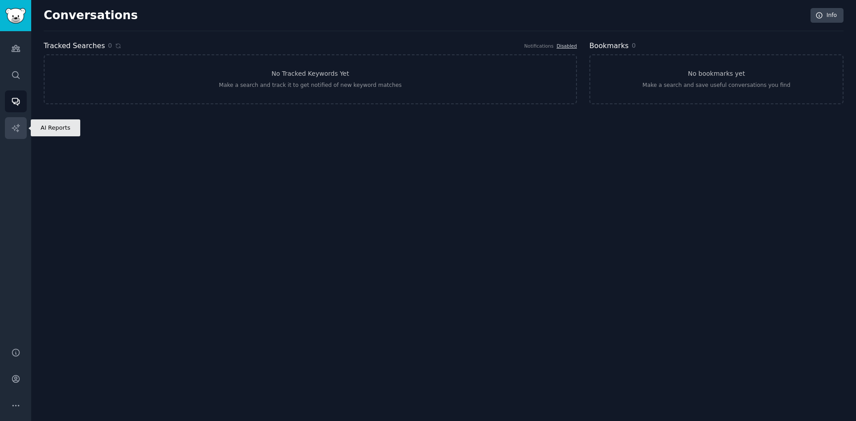
click at [14, 127] on icon "Sidebar" at bounding box center [16, 128] width 8 height 8
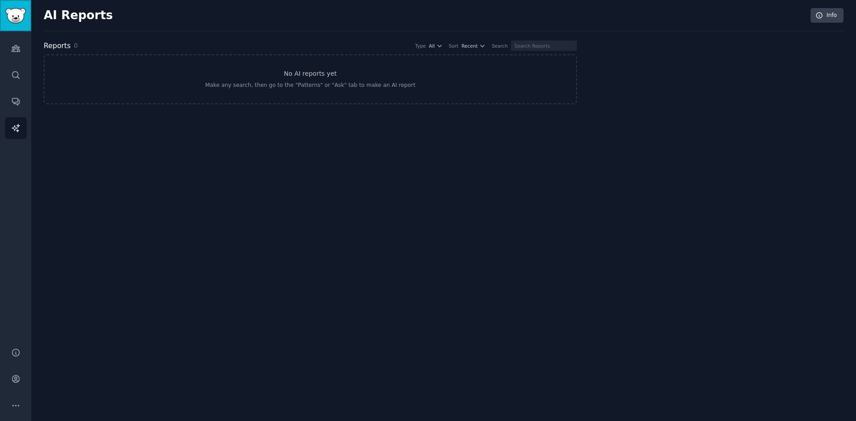
click at [15, 20] on img "Sidebar" at bounding box center [15, 16] width 20 height 16
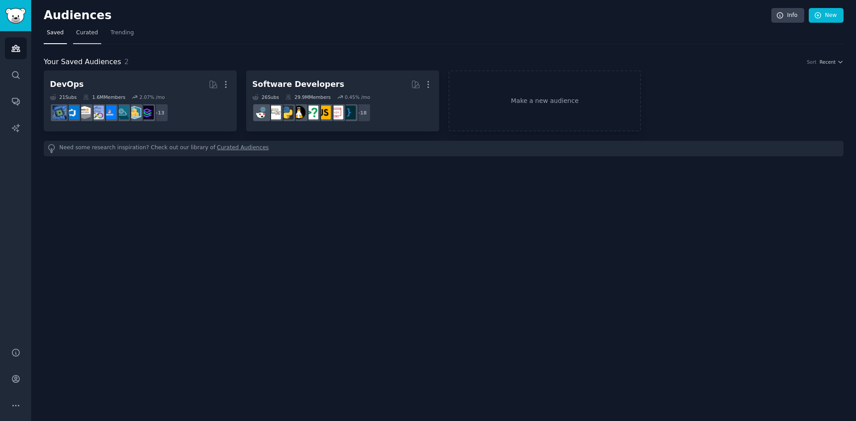
click at [89, 33] on span "Curated" at bounding box center [87, 33] width 22 height 8
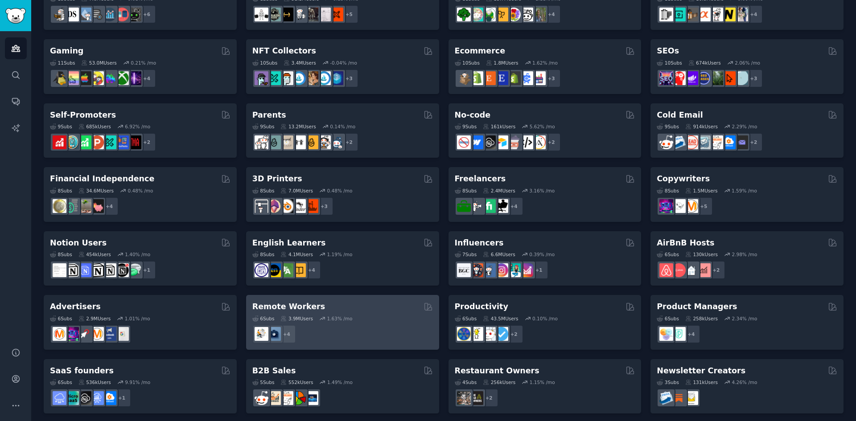
scroll to position [292, 0]
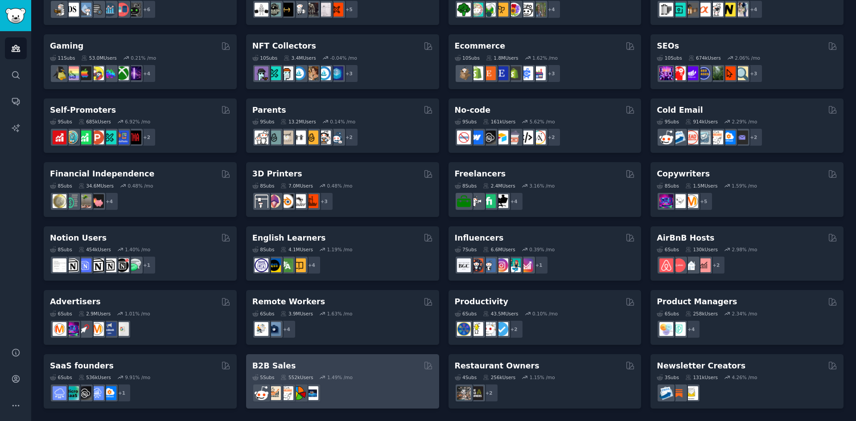
click at [275, 325] on h2 "B2B Sales" at bounding box center [274, 366] width 44 height 11
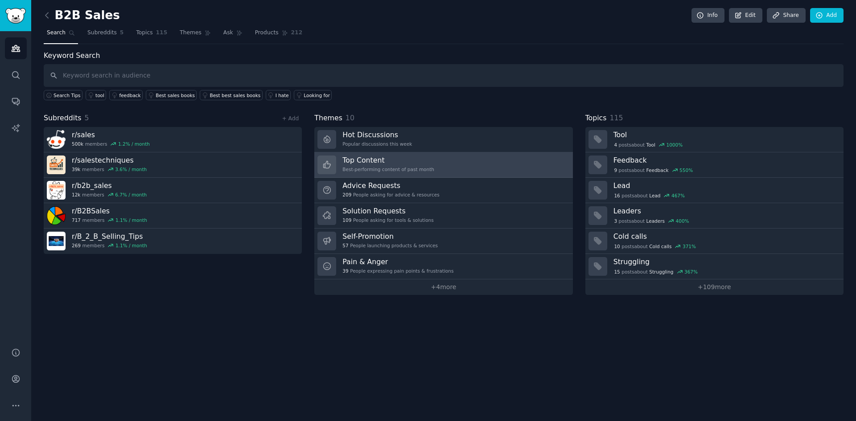
click at [348, 164] on h3 "Top Content" at bounding box center [388, 160] width 92 height 9
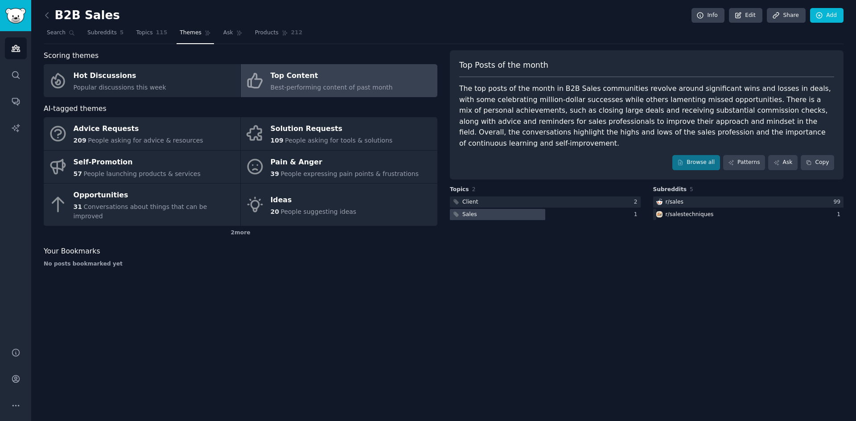
click at [479, 209] on div at bounding box center [497, 214] width 95 height 11
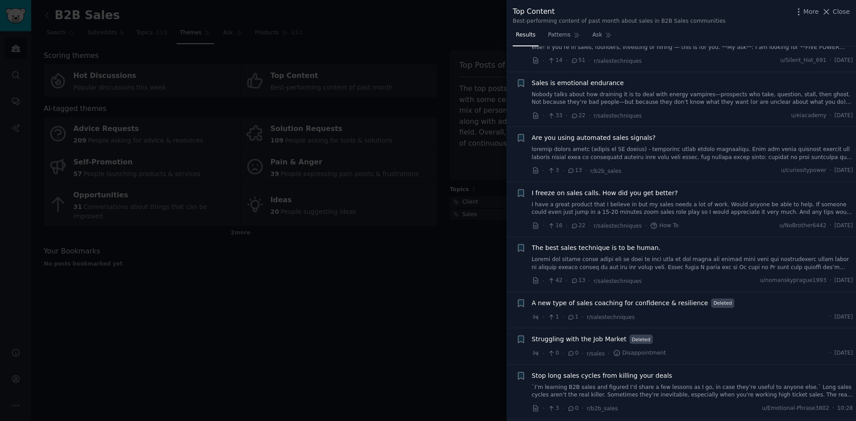
scroll to position [668, 0]
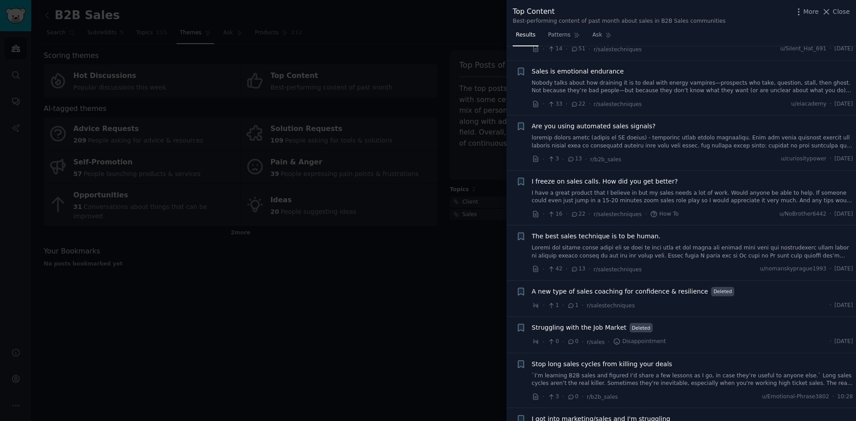
drag, startPoint x: 410, startPoint y: 330, endPoint x: 330, endPoint y: 294, distance: 87.1
click at [407, 325] on div at bounding box center [428, 210] width 856 height 421
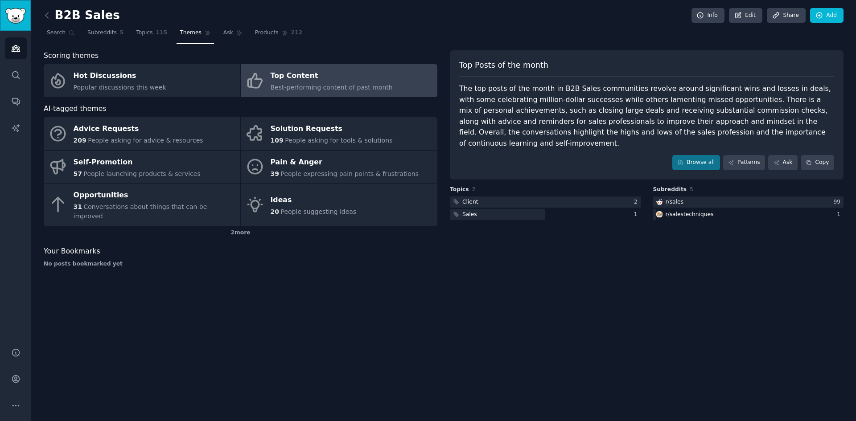
click at [23, 13] on img "Sidebar" at bounding box center [15, 16] width 20 height 16
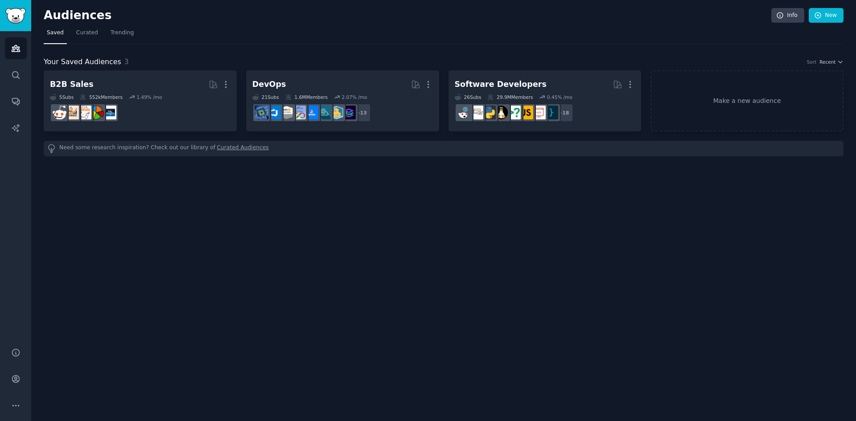
click at [131, 318] on div "Audiences Info New Saved Curated Trending Your Saved Audiences 3 Sort Recent B2…" at bounding box center [443, 210] width 824 height 421
